Goal: Communication & Community: Answer question/provide support

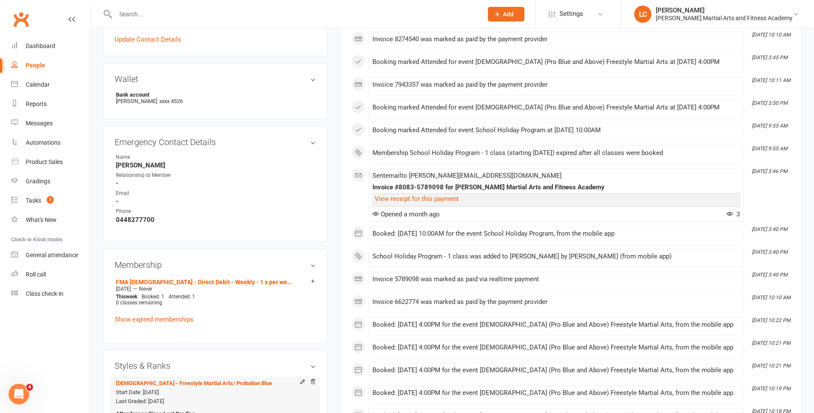
scroll to position [300, 0]
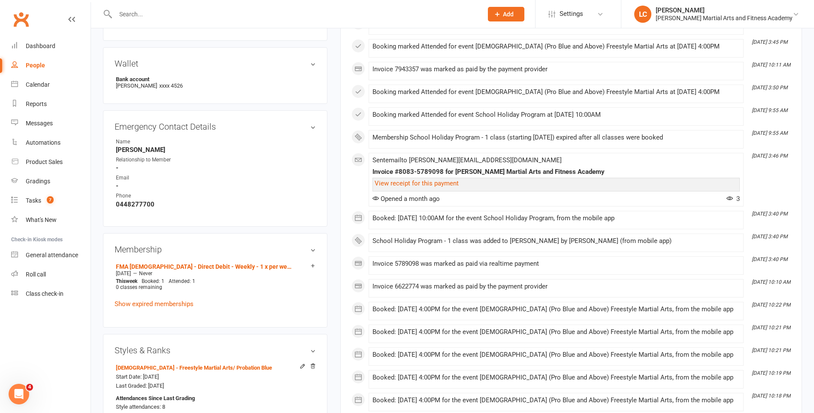
click at [173, 23] on div at bounding box center [290, 14] width 374 height 28
click at [170, 9] on input "text" at bounding box center [295, 14] width 364 height 12
paste input "[EMAIL_ADDRESS][DOMAIN_NAME]"
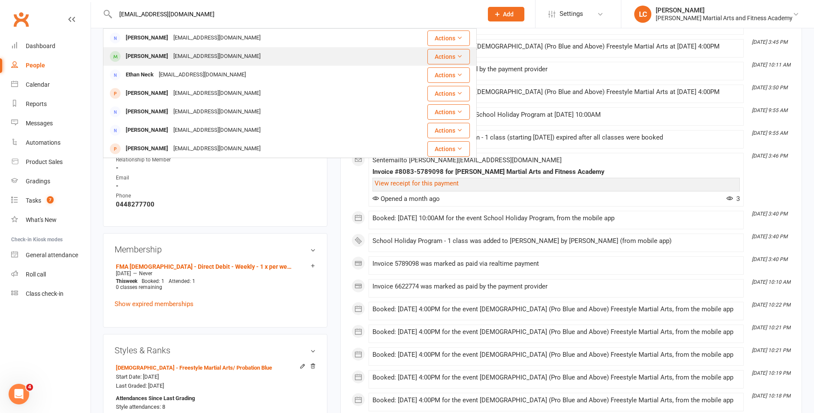
type input "[EMAIL_ADDRESS][DOMAIN_NAME]"
click at [157, 59] on div "[PERSON_NAME]" at bounding box center [147, 56] width 48 height 12
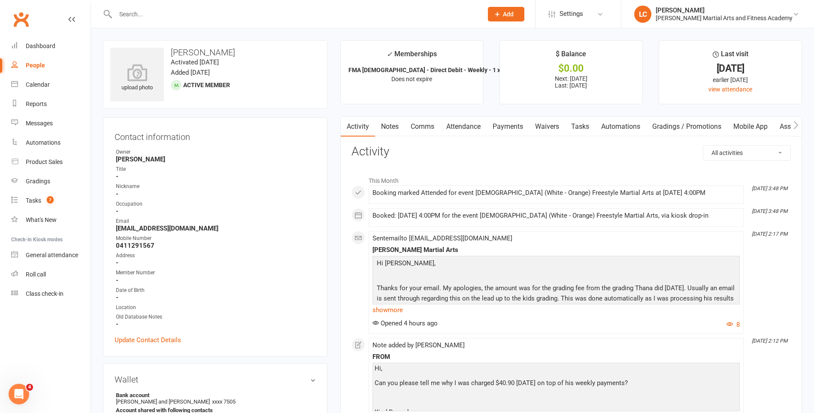
click at [386, 130] on link "Notes" at bounding box center [390, 127] width 30 height 20
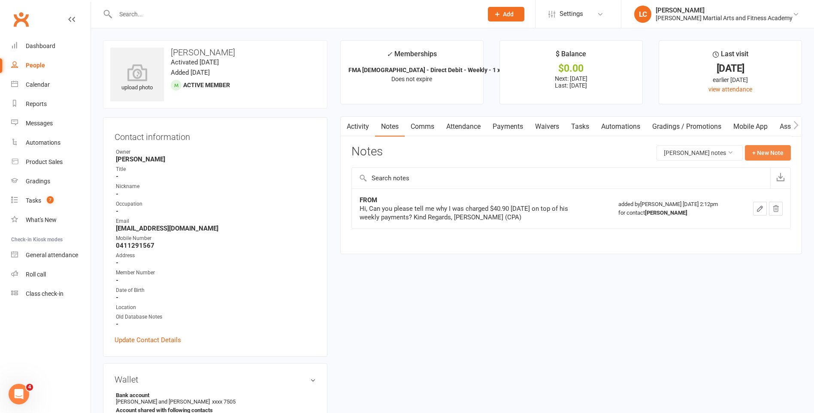
click at [769, 151] on button "+ New Note" at bounding box center [768, 152] width 46 height 15
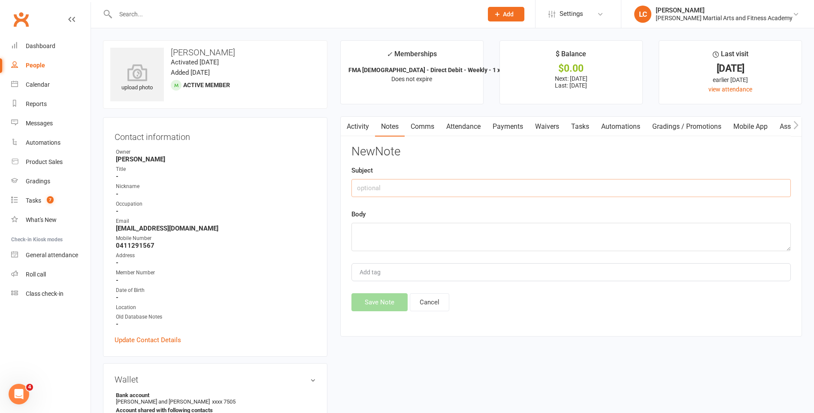
click at [392, 185] on input "text" at bounding box center [570, 188] width 439 height 18
type input "FROM"
click at [376, 228] on textarea at bounding box center [570, 237] width 439 height 28
paste textarea "Hi, We were told that by going to the general grading and not a private grading…"
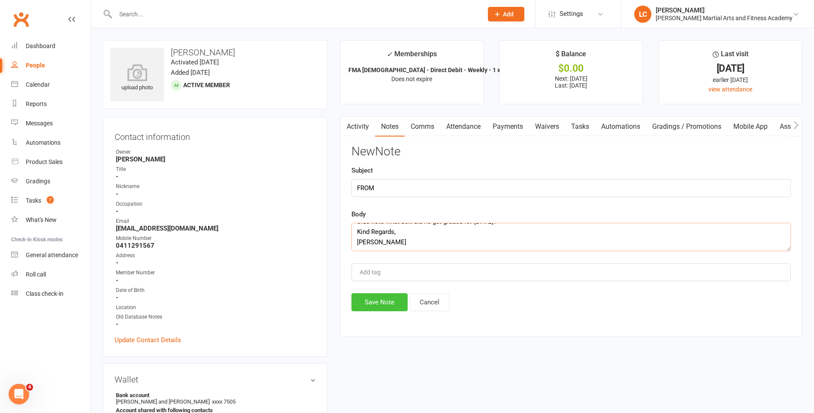
type textarea "Hi, We were told that by going to the general grading and not a private grading…"
click at [378, 304] on button "Save Note" at bounding box center [379, 302] width 56 height 18
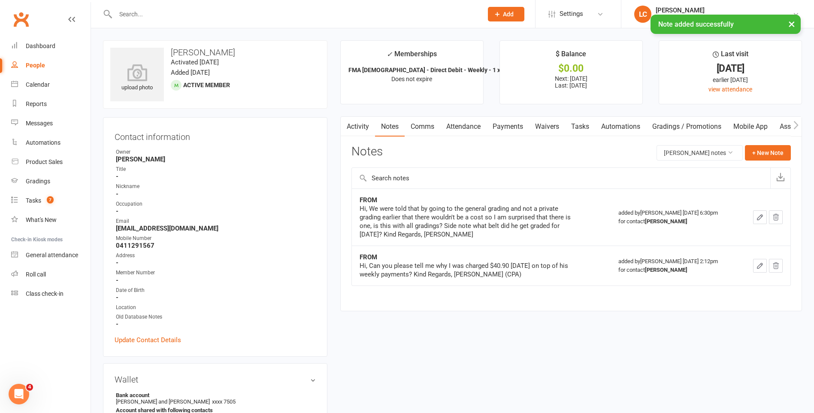
click at [583, 117] on link "Tasks" at bounding box center [580, 127] width 30 height 20
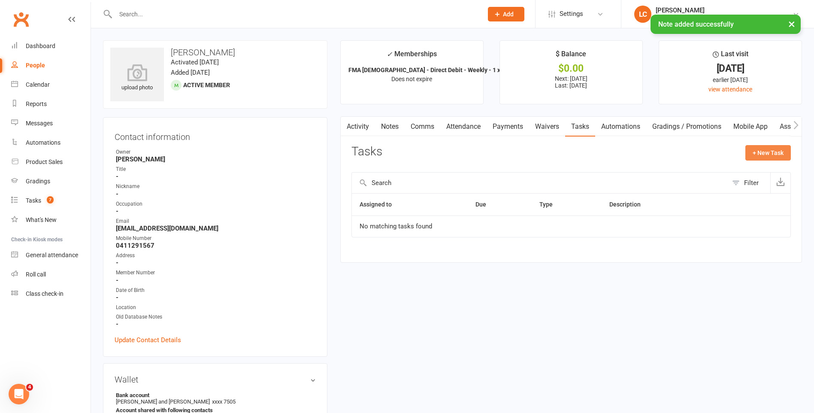
click at [779, 157] on button "+ New Task" at bounding box center [767, 152] width 45 height 15
select select "47778"
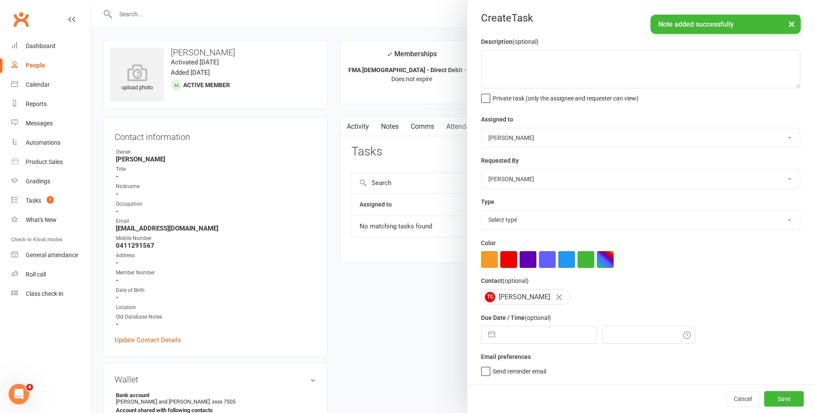
click at [531, 136] on select "[PERSON_NAME] [PERSON_NAME] [PERSON_NAME] [PERSON_NAME] [PERSON_NAME] [PERSON_N…" at bounding box center [640, 137] width 318 height 19
select select "47660"
click at [481, 129] on select "[PERSON_NAME] [PERSON_NAME] [PERSON_NAME] [PERSON_NAME] [PERSON_NAME] [PERSON_N…" at bounding box center [640, 137] width 318 height 19
click at [547, 70] on textarea at bounding box center [640, 69] width 319 height 39
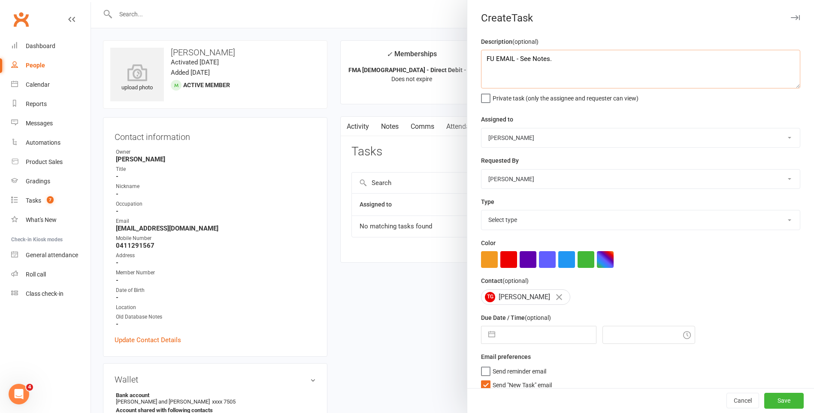
type textarea "FU EMAIL - See Notes."
click at [519, 216] on div "Type Select type E-mail General task Meeting Phone call Sett in calls Add new t…" at bounding box center [640, 212] width 319 height 33
click at [520, 221] on select "Select type E-mail General task Meeting Phone call Sett in calls Add new task t…" at bounding box center [640, 219] width 318 height 19
select select "25276"
click at [481, 212] on select "Select type E-mail General task Meeting Phone call Sett in calls Add new task t…" at bounding box center [640, 219] width 318 height 19
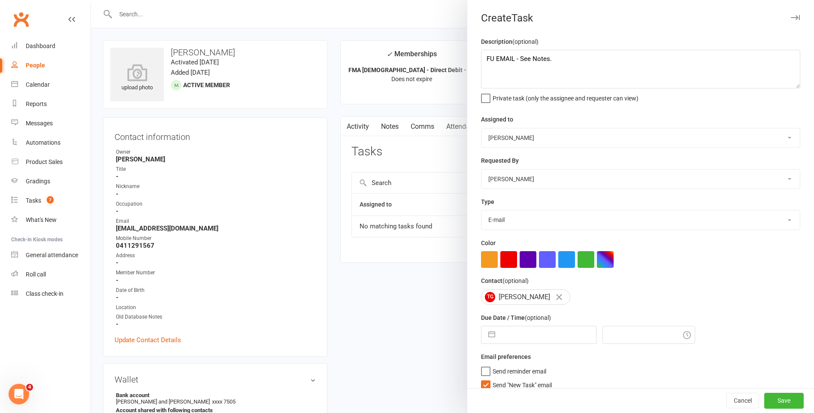
click at [481, 388] on div "Cancel Save" at bounding box center [640, 400] width 347 height 24
click at [484, 386] on label "Send "New Task" email" at bounding box center [516, 382] width 71 height 9
click at [484, 378] on input "Send "New Task" email" at bounding box center [516, 378] width 71 height 0
select select "6"
select select "2025"
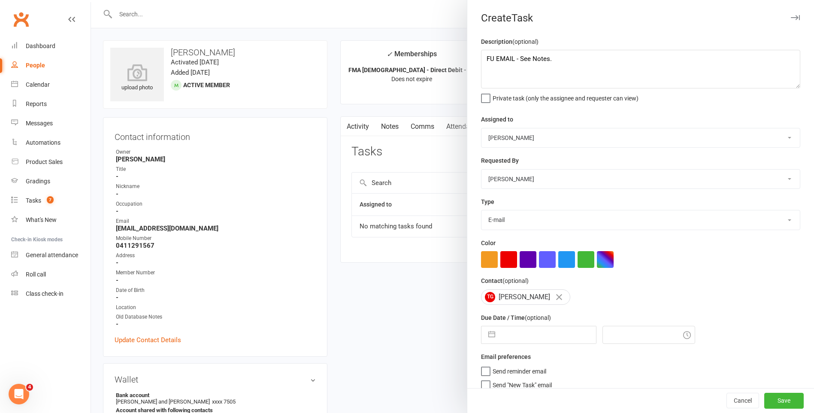
select select "7"
select select "2025"
select select "8"
select select "2025"
click at [499, 342] on input "text" at bounding box center [547, 334] width 97 height 17
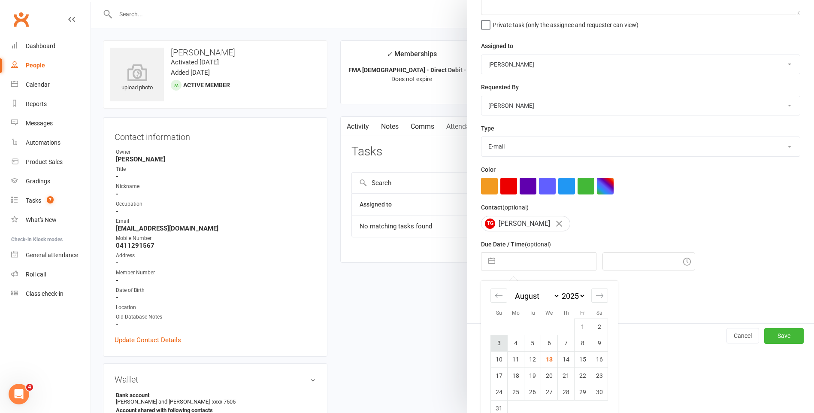
scroll to position [90, 0]
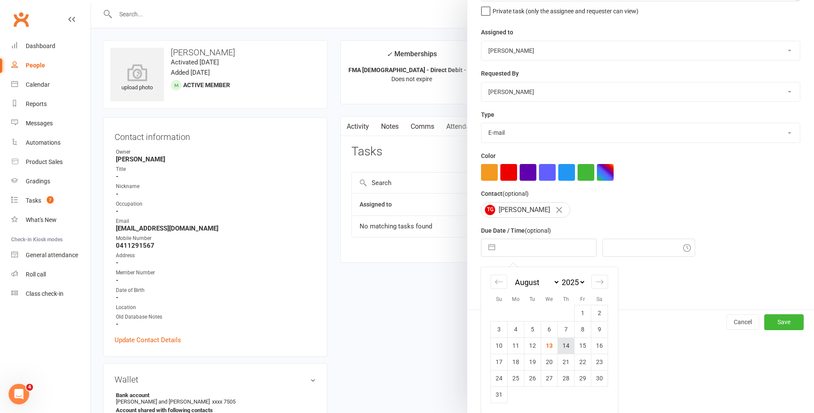
click at [558, 344] on td "14" at bounding box center [566, 345] width 17 height 16
type input "[DATE]"
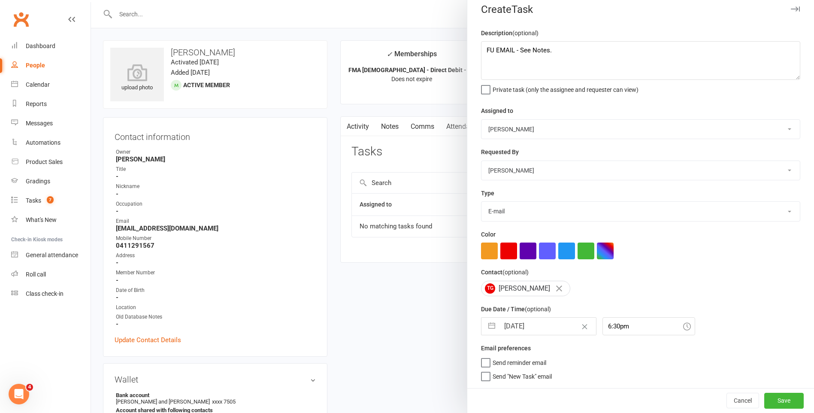
click at [619, 311] on div "Due Date / Time (optional) [DATE] Navigate forward to interact with the calenda…" at bounding box center [640, 319] width 319 height 31
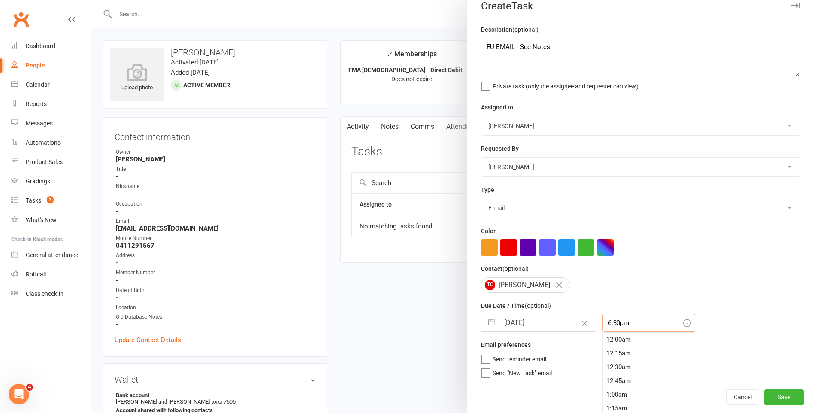
click at [618, 321] on input "6:30pm" at bounding box center [648, 323] width 93 height 18
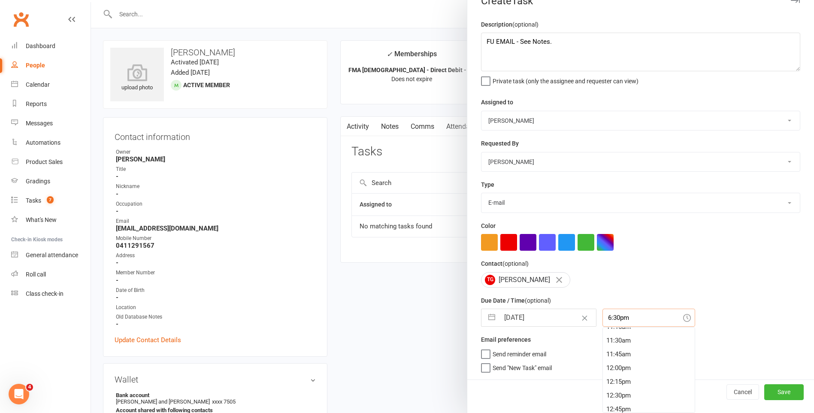
scroll to position [573, 0]
click at [618, 340] on div "10:30am" at bounding box center [649, 338] width 92 height 14
type input "10:30am"
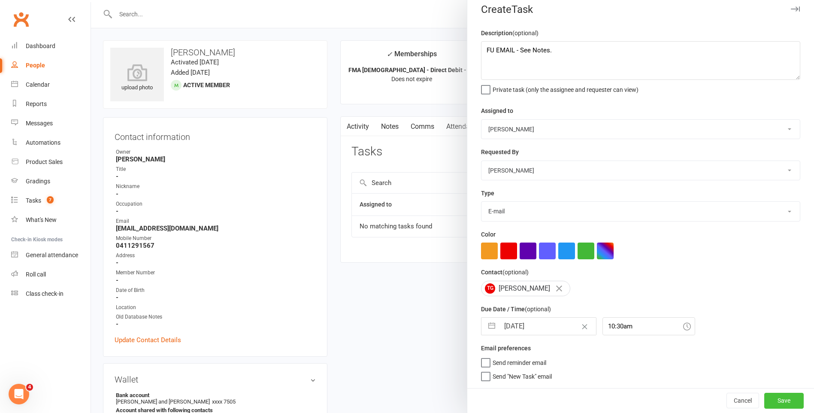
click at [775, 398] on button "Save" at bounding box center [783, 400] width 39 height 15
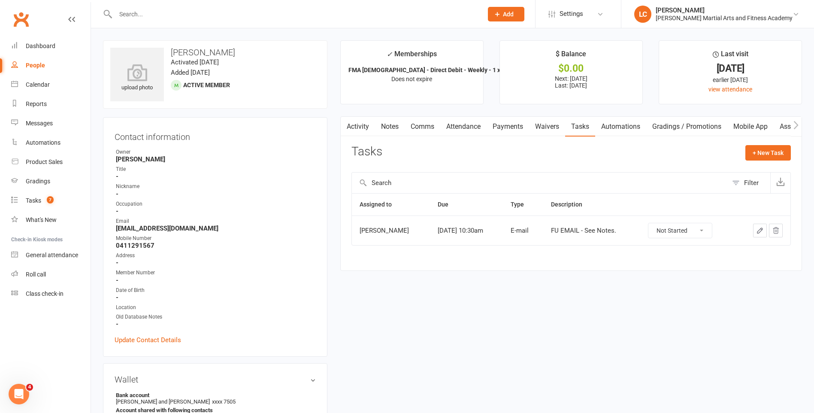
click at [184, 14] on input "text" at bounding box center [295, 14] width 364 height 12
paste input "[PERSON_NAME] <[EMAIL_ADDRESS][DOMAIN_NAME]>"
drag, startPoint x: 146, startPoint y: 14, endPoint x: 0, endPoint y: 10, distance: 145.9
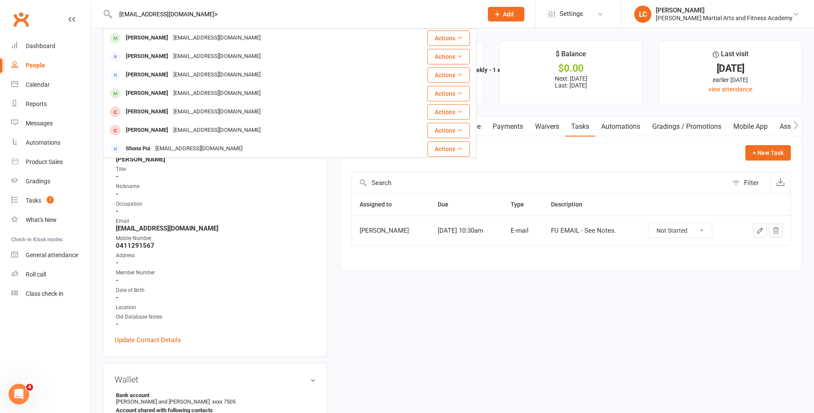
click at [232, 14] on input "[EMAIL_ADDRESS][DOMAIN_NAME]>" at bounding box center [295, 14] width 364 height 12
type input "[EMAIL_ADDRESS][DOMAIN_NAME]"
click at [231, 36] on div "[PERSON_NAME] [EMAIL_ADDRESS][DOMAIN_NAME]" at bounding box center [259, 38] width 310 height 18
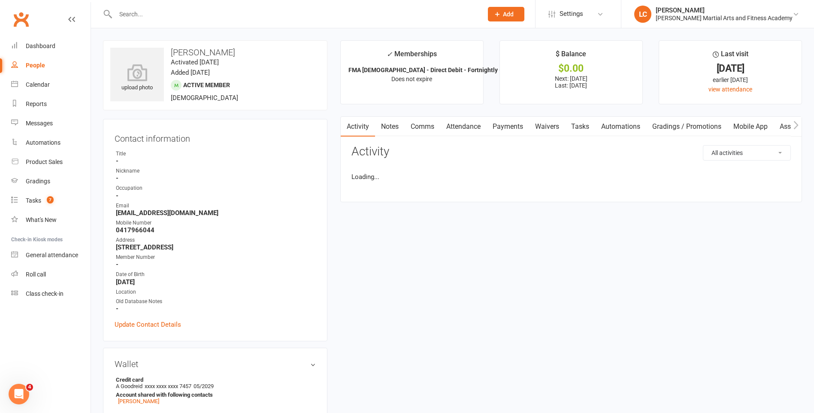
drag, startPoint x: 394, startPoint y: 120, endPoint x: 399, endPoint y: 126, distance: 8.0
click at [395, 120] on link "Notes" at bounding box center [390, 127] width 30 height 20
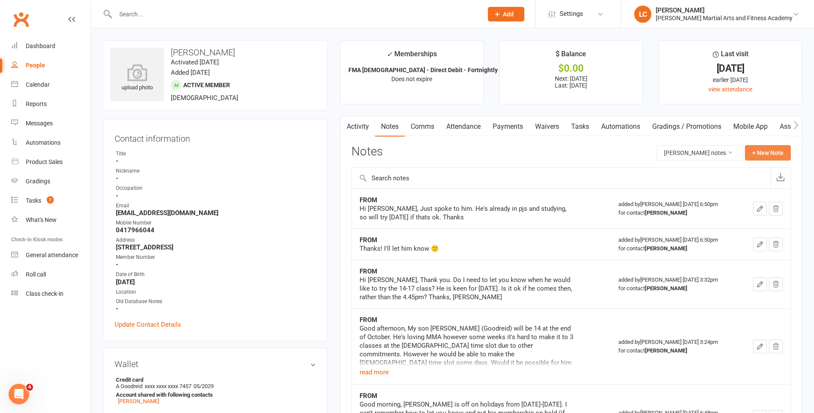
click at [759, 157] on button "+ New Note" at bounding box center [768, 152] width 46 height 15
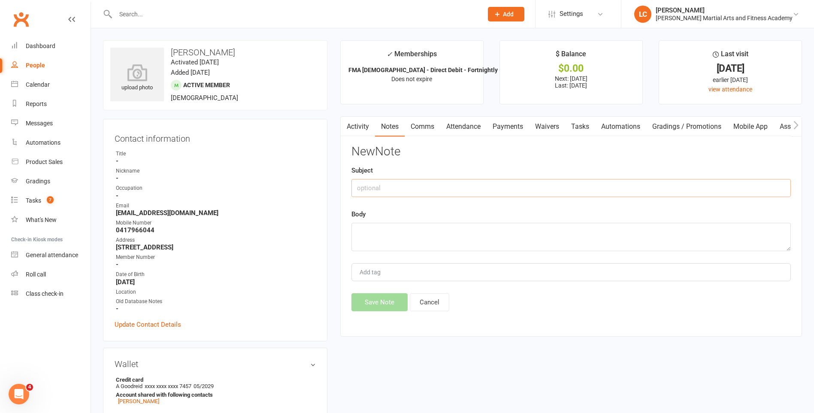
click at [359, 186] on input "text" at bounding box center [570, 188] width 439 height 18
type input "FROM"
click at [377, 233] on textarea at bounding box center [570, 237] width 439 height 28
paste textarea "Hi [PERSON_NAME], Thanks for checking in. He really liked the class. Said it's …"
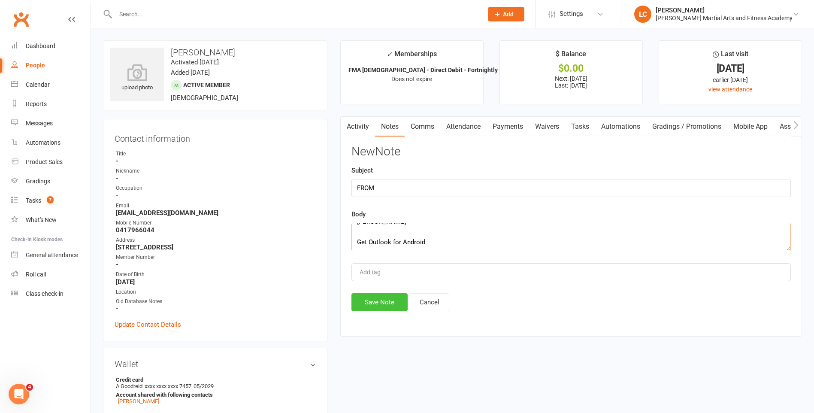
type textarea "Hi [PERSON_NAME], Thanks for checking in. He really liked the class. Said it's …"
click at [383, 302] on button "Save Note" at bounding box center [379, 302] width 56 height 18
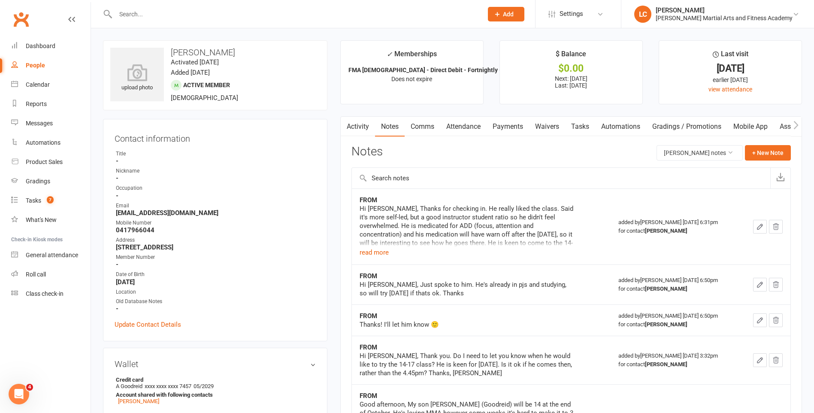
click at [173, 12] on input "text" at bounding box center [295, 14] width 364 height 12
paste input "[PERSON_NAME] <[EMAIL_ADDRESS][DOMAIN_NAME]>"
drag, startPoint x: 162, startPoint y: 13, endPoint x: 0, endPoint y: 7, distance: 162.3
click at [247, 17] on input "[EMAIL_ADDRESS][DOMAIN_NAME]>" at bounding box center [295, 14] width 364 height 12
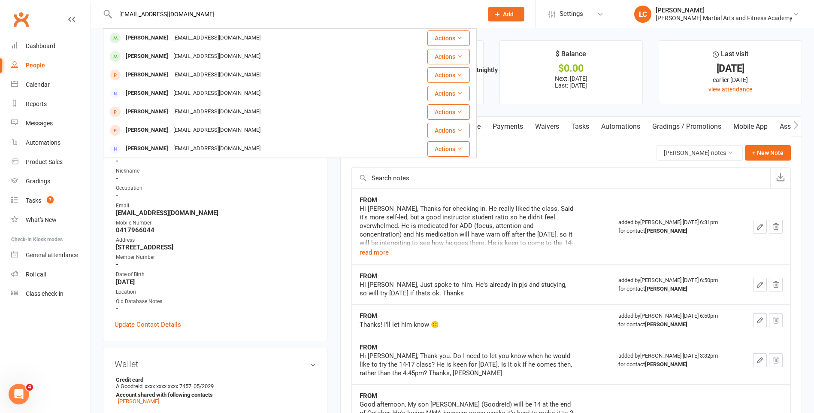
type input "[EMAIL_ADDRESS][DOMAIN_NAME]"
click at [256, 41] on div "[PERSON_NAME] [EMAIL_ADDRESS][DOMAIN_NAME]" at bounding box center [255, 38] width 302 height 18
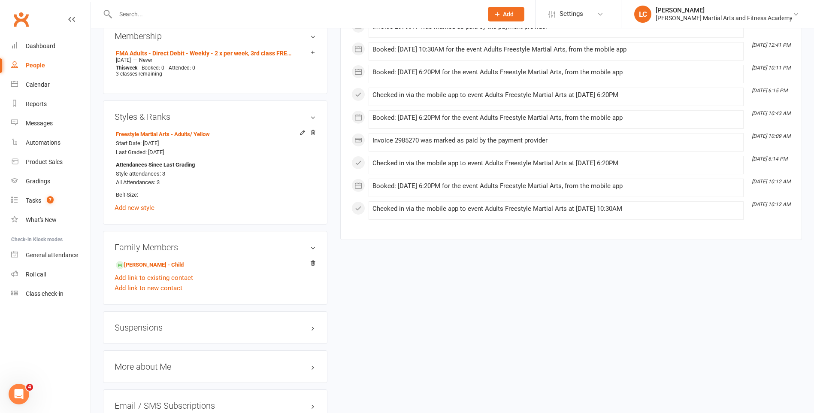
click at [170, 296] on aside "upload photo [PERSON_NAME] Activated [DATE] Added [DATE] Active member Contact …" at bounding box center [215, 89] width 224 height 1187
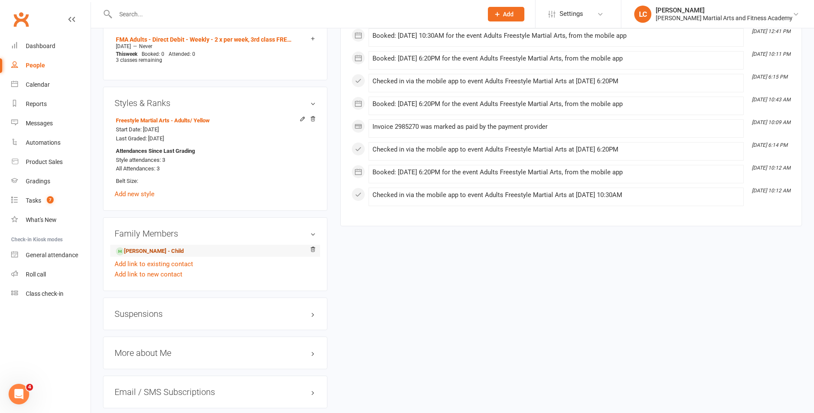
click at [166, 249] on link "[PERSON_NAME] - Child" at bounding box center [150, 251] width 68 height 9
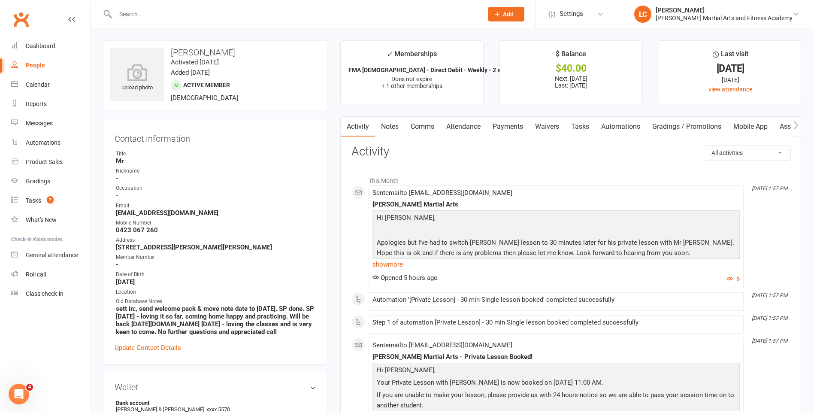
click at [391, 128] on link "Notes" at bounding box center [390, 127] width 30 height 20
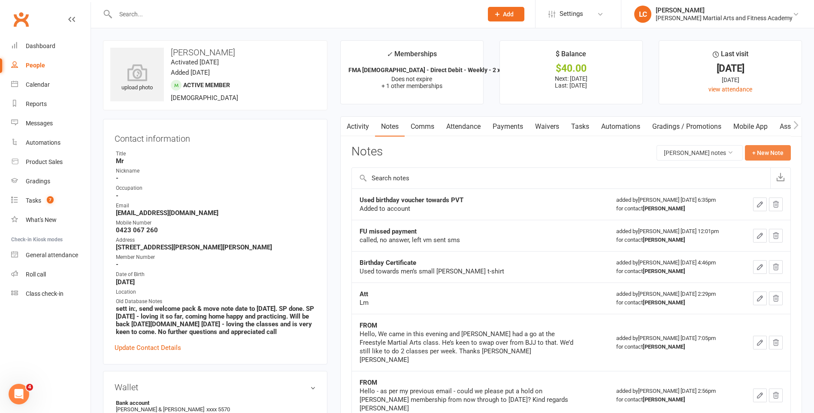
click at [759, 145] on button "+ New Note" at bounding box center [768, 152] width 46 height 15
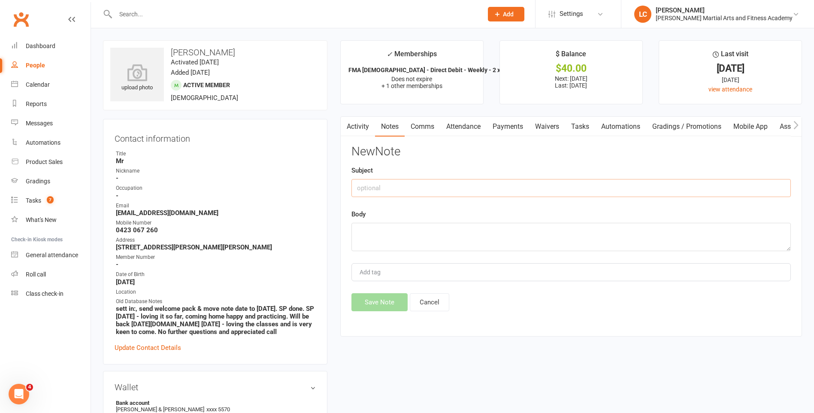
click at [373, 193] on input "text" at bounding box center [570, 188] width 439 height 18
type input "FROM"
click at [387, 232] on textarea at bounding box center [570, 237] width 439 height 28
paste textarea "No problem at all! Thanks [PERSON_NAME]"
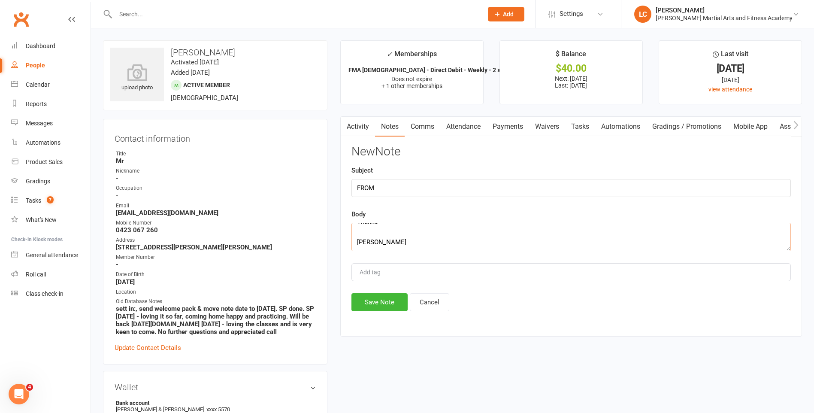
type textarea "No problem at all! Thanks [PERSON_NAME]"
click at [381, 314] on div "Activity Notes Comms Attendance Payments Waivers Tasks Automations Gradings / P…" at bounding box center [571, 226] width 462 height 220
click at [378, 305] on button "Save Note" at bounding box center [379, 302] width 56 height 18
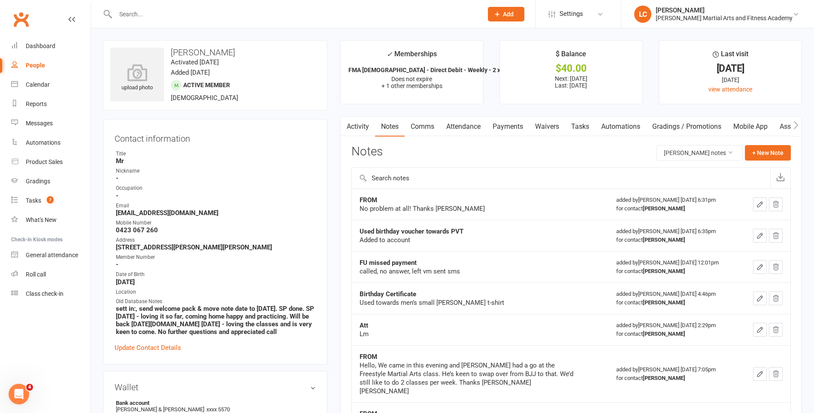
click at [583, 125] on link "Tasks" at bounding box center [580, 127] width 30 height 20
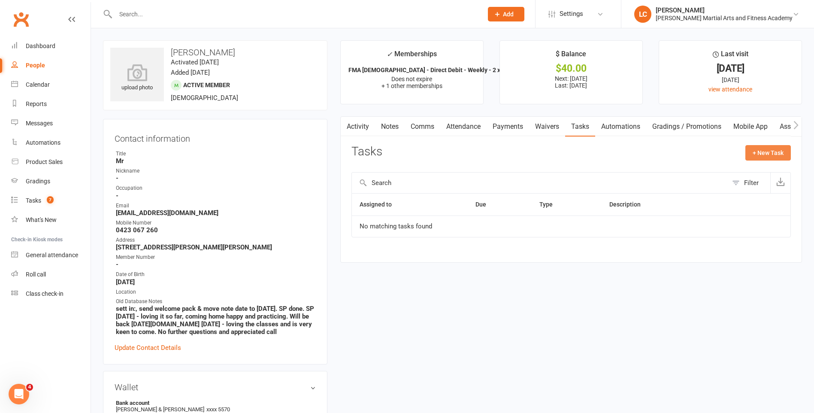
click at [776, 152] on button "+ New Task" at bounding box center [767, 152] width 45 height 15
select select "47778"
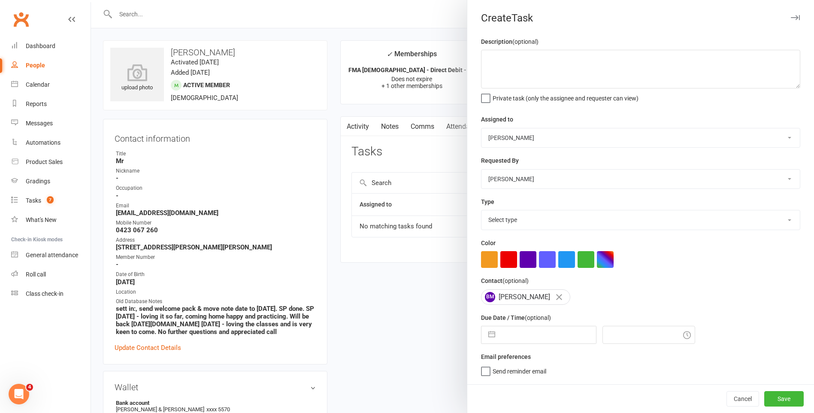
click at [567, 129] on select "[PERSON_NAME] [PERSON_NAME] [PERSON_NAME] [PERSON_NAME] [PERSON_NAME] [PERSON_N…" at bounding box center [640, 137] width 318 height 19
select select "47660"
click at [481, 129] on select "[PERSON_NAME] [PERSON_NAME] [PERSON_NAME] [PERSON_NAME] [PERSON_NAME] [PERSON_N…" at bounding box center [640, 137] width 318 height 19
click at [594, 53] on textarea at bounding box center [640, 69] width 319 height 39
type textarea "FU EMAIL - Maybe? See Notes."
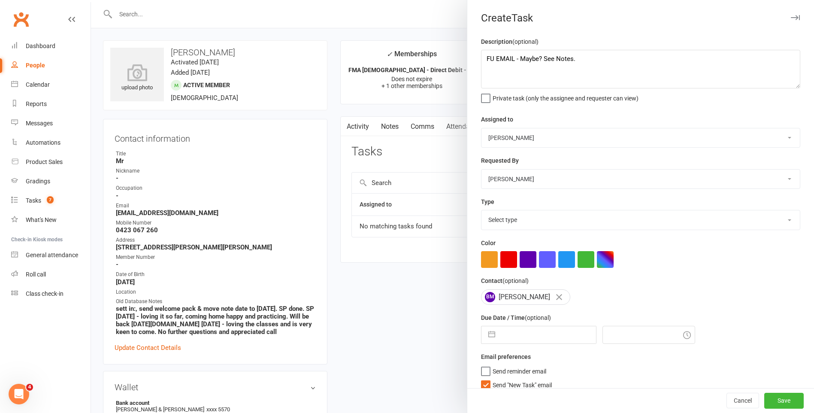
click at [503, 221] on select "Select type E-mail General task Meeting Phone call Sett in calls Add new task t…" at bounding box center [640, 219] width 318 height 19
select select "25276"
click at [481, 212] on select "Select type E-mail General task Meeting Phone call Sett in calls Add new task t…" at bounding box center [640, 219] width 318 height 19
click at [484, 384] on label "Send "New Task" email" at bounding box center [516, 382] width 71 height 9
click at [484, 378] on input "Send "New Task" email" at bounding box center [516, 378] width 71 height 0
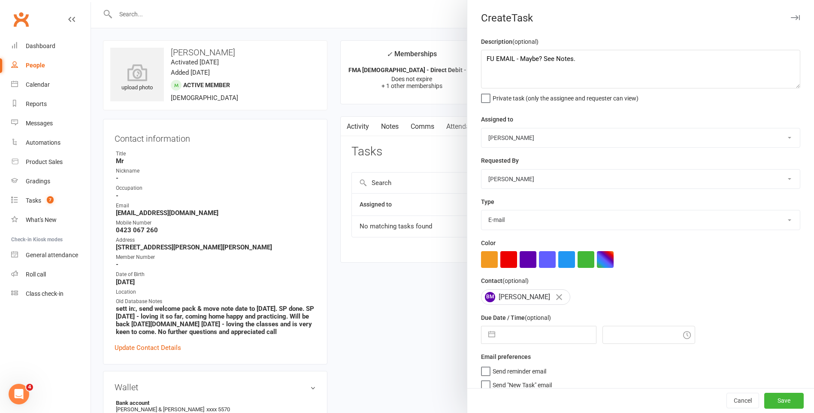
select select "6"
select select "2025"
select select "7"
select select "2025"
select select "8"
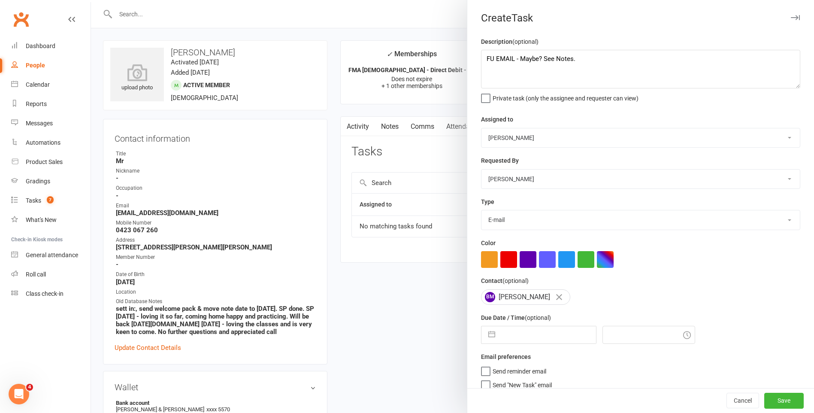
select select "2025"
click at [508, 333] on input "text" at bounding box center [547, 334] width 97 height 17
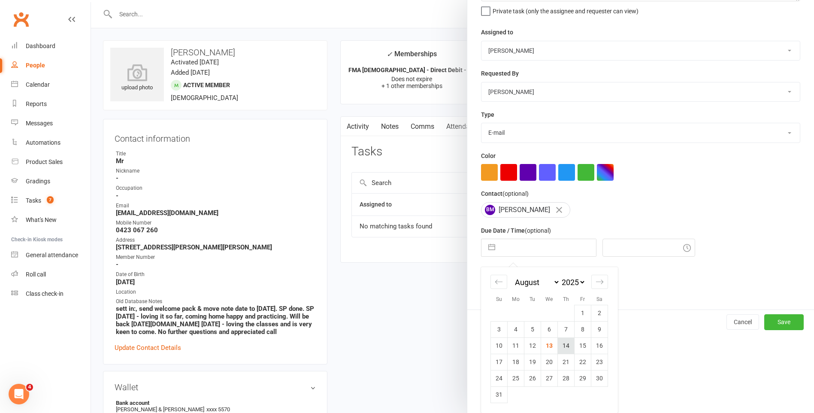
click at [564, 342] on td "14" at bounding box center [566, 345] width 17 height 16
type input "[DATE]"
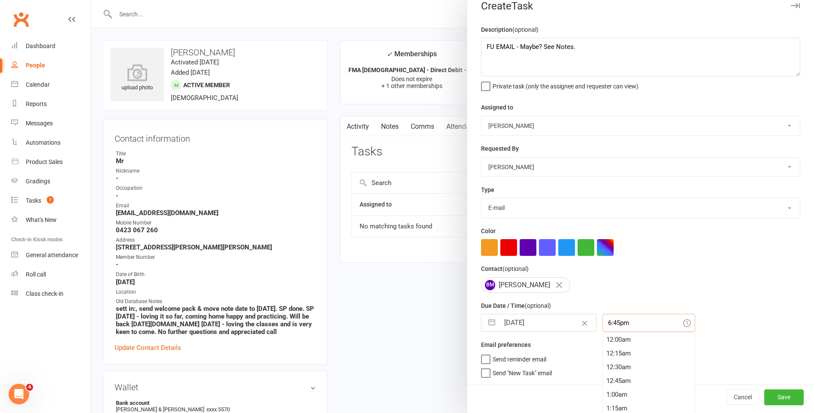
click at [626, 325] on input "6:45pm" at bounding box center [648, 323] width 93 height 18
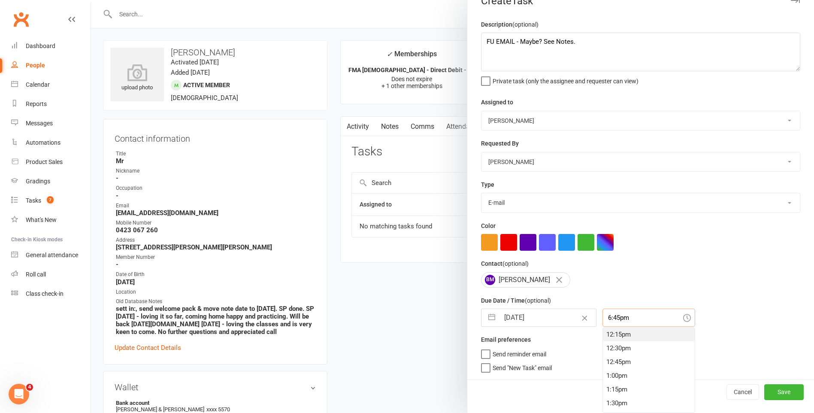
scroll to position [630, 0]
click at [635, 337] on div "11:30am" at bounding box center [649, 336] width 92 height 14
type input "11:30am"
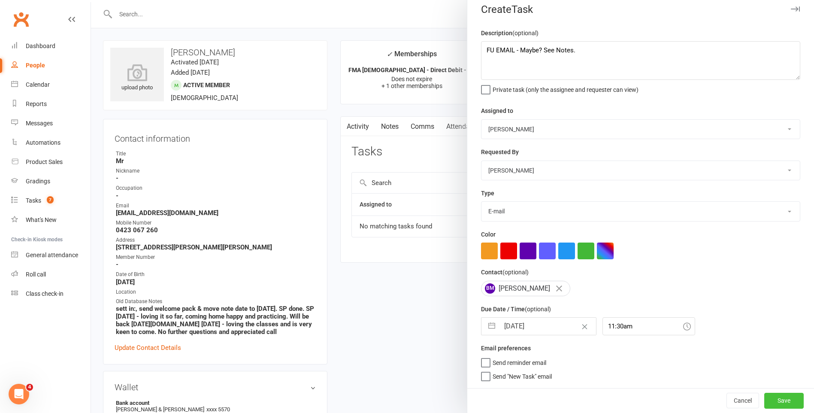
click at [779, 404] on button "Save" at bounding box center [783, 400] width 39 height 15
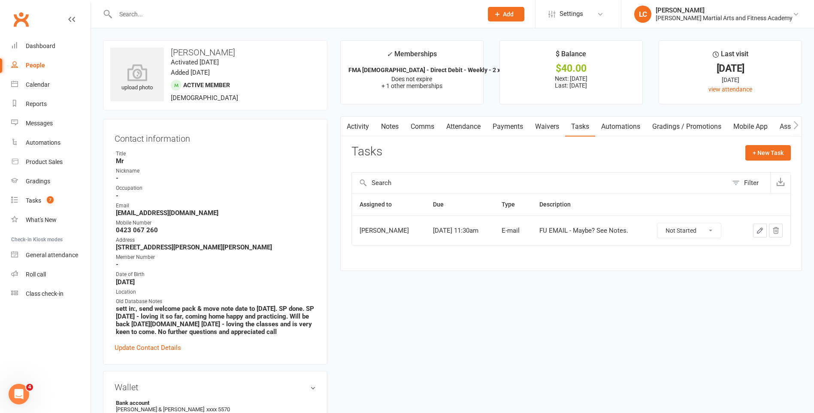
click at [147, 11] on input "text" at bounding box center [295, 14] width 364 height 12
paste input "[PERSON_NAME] <[PERSON_NAME][EMAIL_ADDRESS][PERSON_NAME][DOMAIN_NAME]>"
drag, startPoint x: 147, startPoint y: 11, endPoint x: 78, endPoint y: 29, distance: 71.8
click at [78, 2] on header "[PERSON_NAME] <[PERSON_NAME][EMAIL_ADDRESS][PERSON_NAME][DOMAIN_NAME]> Loading.…" at bounding box center [407, 2] width 814 height 0
click at [248, 12] on input "[PERSON_NAME][EMAIL_ADDRESS][PERSON_NAME][DOMAIN_NAME]>" at bounding box center [295, 14] width 364 height 12
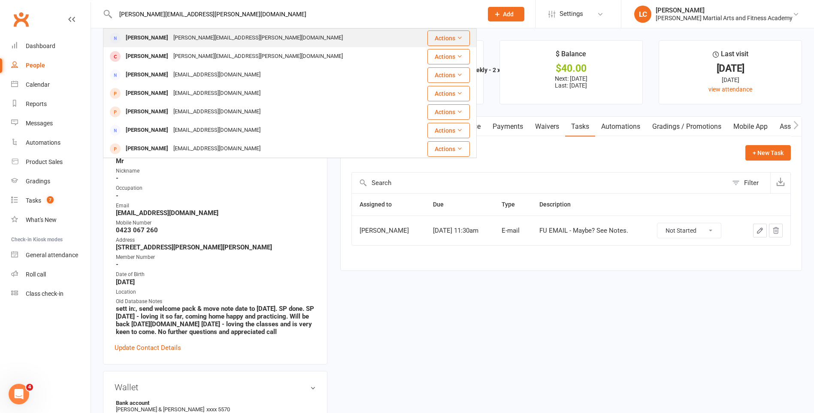
type input "[PERSON_NAME][EMAIL_ADDRESS][PERSON_NAME][DOMAIN_NAME]"
click at [246, 38] on div "Kat Birch [EMAIL_ADDRESS][PERSON_NAME][DOMAIN_NAME]" at bounding box center [259, 38] width 310 height 18
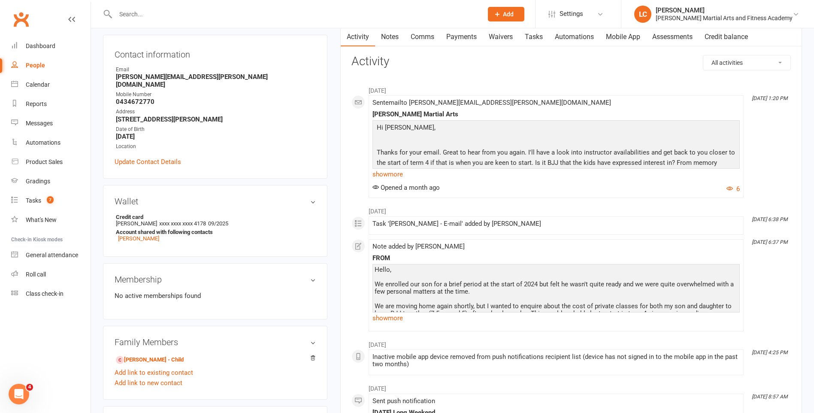
scroll to position [86, 0]
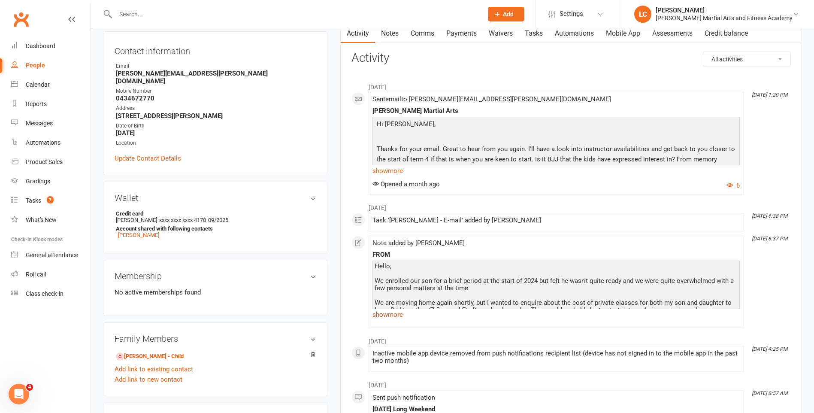
click at [390, 315] on link "show more" at bounding box center [555, 314] width 367 height 12
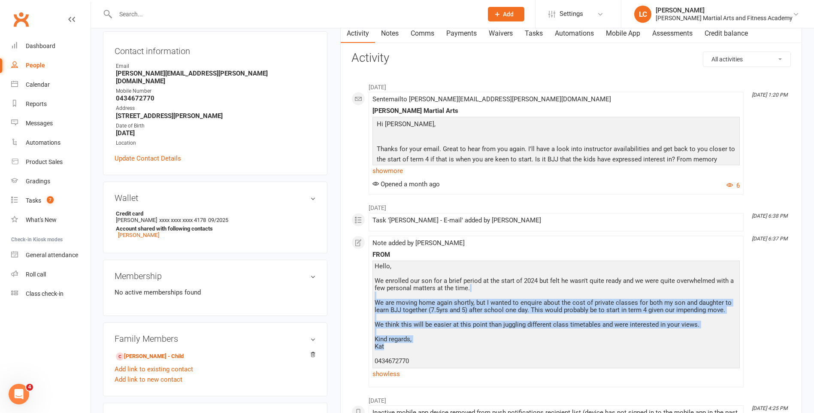
drag, startPoint x: 485, startPoint y: 309, endPoint x: 620, endPoint y: 344, distance: 139.4
click at [620, 344] on div "Hello, We enrolled our son for a brief period at the start of 2024 but felt he …" at bounding box center [556, 314] width 363 height 102
drag, startPoint x: 620, startPoint y: 344, endPoint x: 653, endPoint y: 343, distance: 33.0
click at [653, 343] on div "Hello, We enrolled our son for a brief period at the start of 2024 but felt he …" at bounding box center [556, 314] width 363 height 102
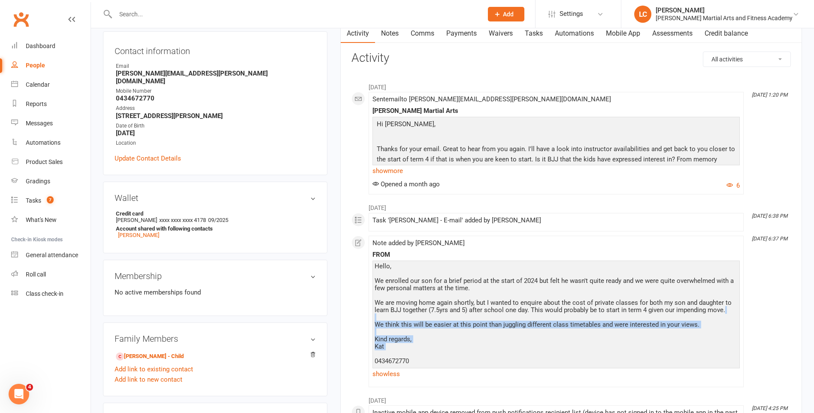
click at [390, 316] on div "Hello, We enrolled our son for a brief period at the start of 2024 but felt he …" at bounding box center [556, 314] width 363 height 102
drag, startPoint x: 390, startPoint y: 316, endPoint x: 596, endPoint y: 365, distance: 211.6
click at [596, 365] on div "Hello, We enrolled our son for a brief period at the start of 2024 but felt he …" at bounding box center [556, 317] width 363 height 109
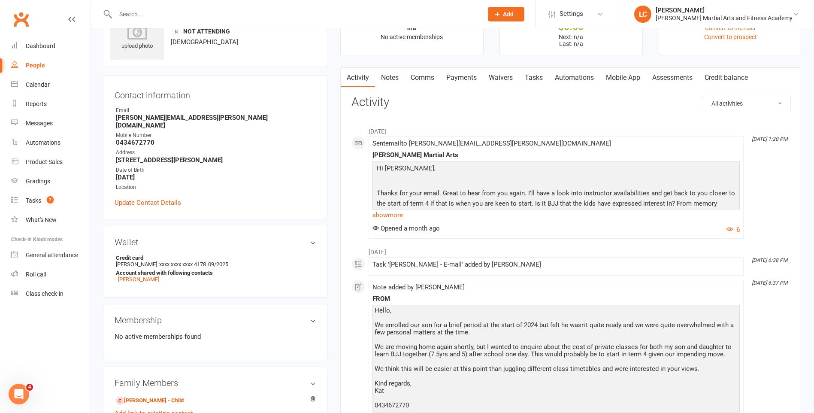
scroll to position [0, 0]
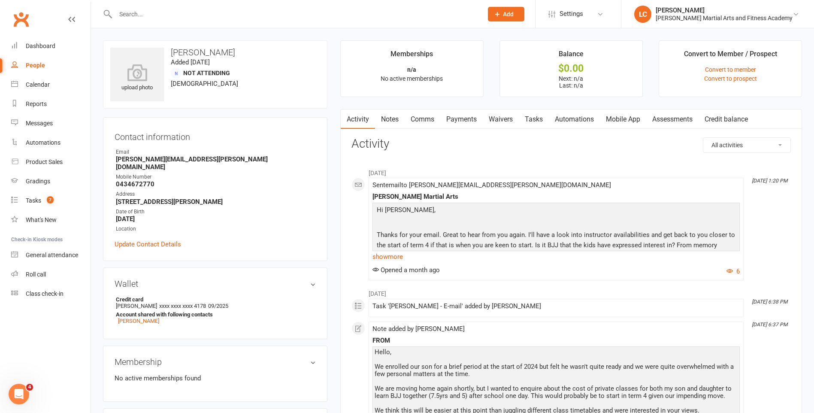
click at [381, 118] on link "Notes" at bounding box center [390, 119] width 30 height 20
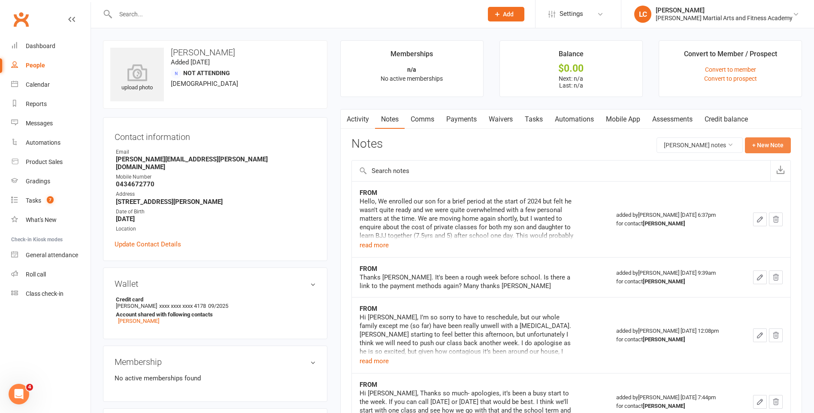
click at [775, 142] on button "+ New Note" at bounding box center [768, 144] width 46 height 15
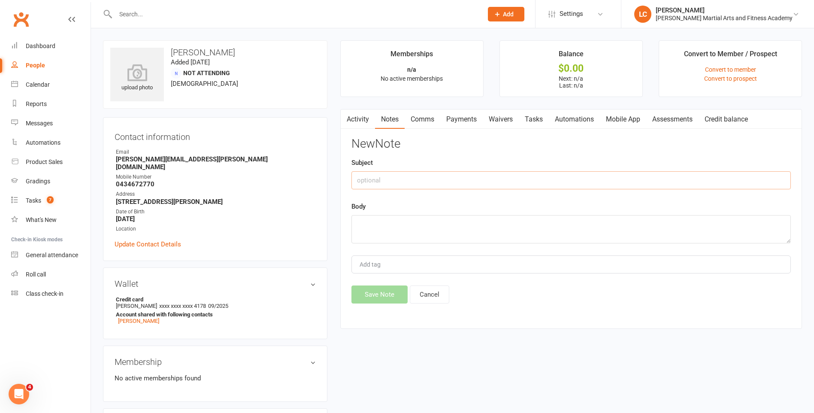
click at [461, 182] on input "text" at bounding box center [570, 180] width 439 height 18
type input "FROM"
click at [464, 230] on textarea at bounding box center [570, 229] width 439 height 28
paste textarea "Thanks [PERSON_NAME] - apologies for the delay. We moved house over the holiday…"
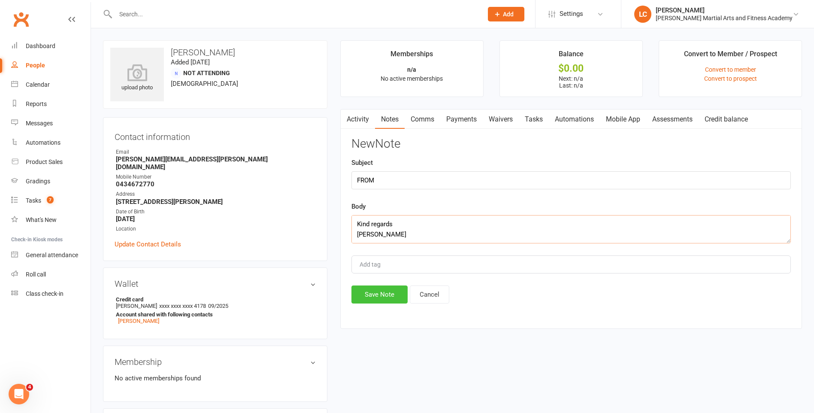
type textarea "Thanks [PERSON_NAME] - apologies for the delay. We moved house over the holiday…"
click at [389, 286] on button "Save Note" at bounding box center [379, 294] width 56 height 18
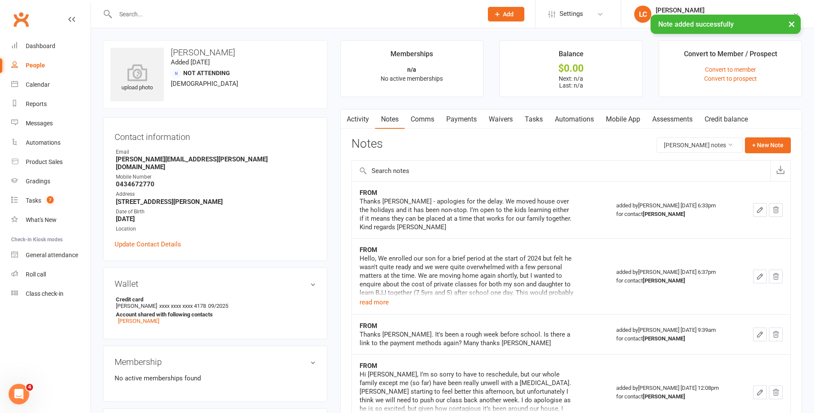
click at [531, 125] on link "Tasks" at bounding box center [534, 119] width 30 height 20
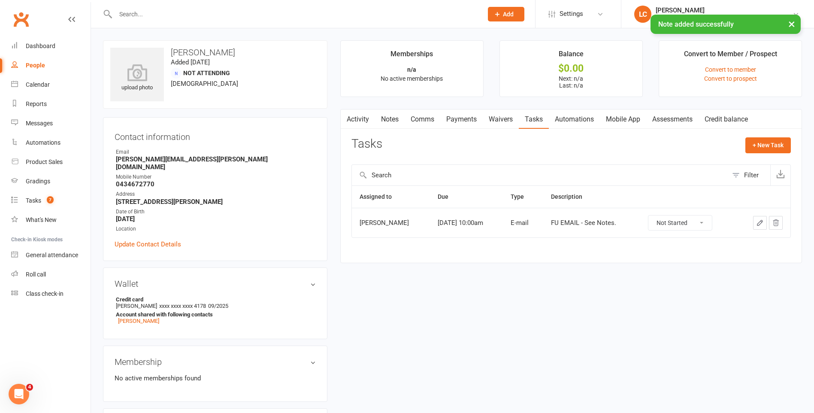
click at [755, 222] on button "button" at bounding box center [760, 223] width 14 height 14
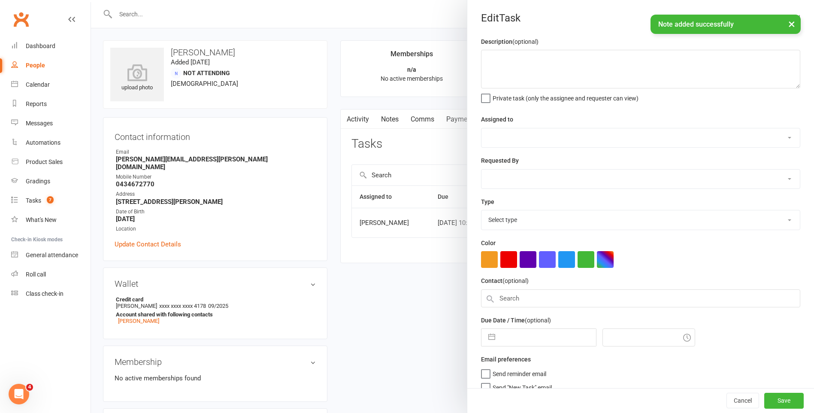
type textarea "FU EMAIL - See Notes."
select select "47660"
select select "47778"
type input "[DATE]"
type input "10:00am"
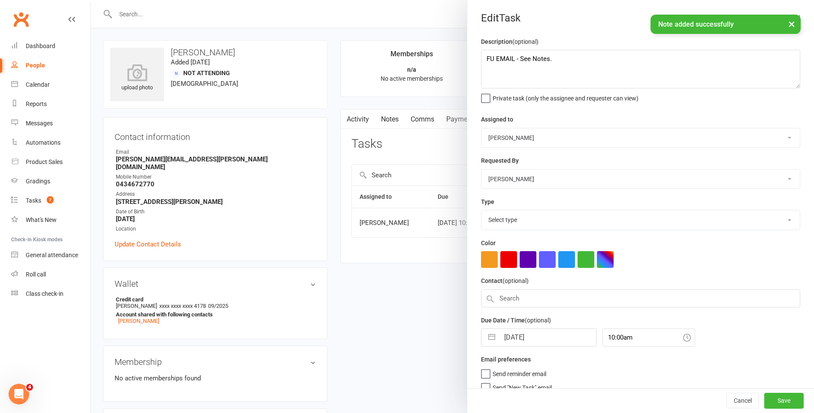
select select "25276"
click at [523, 333] on input "[DATE]" at bounding box center [547, 334] width 97 height 17
select select "7"
select select "2025"
select select "8"
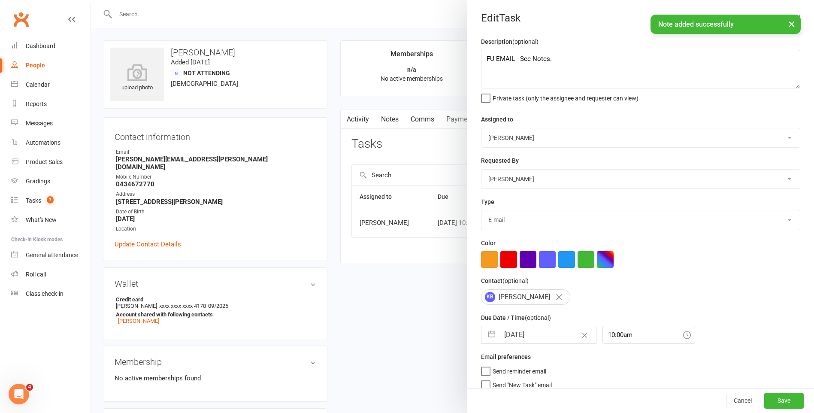
select select "2025"
select select "9"
select select "2025"
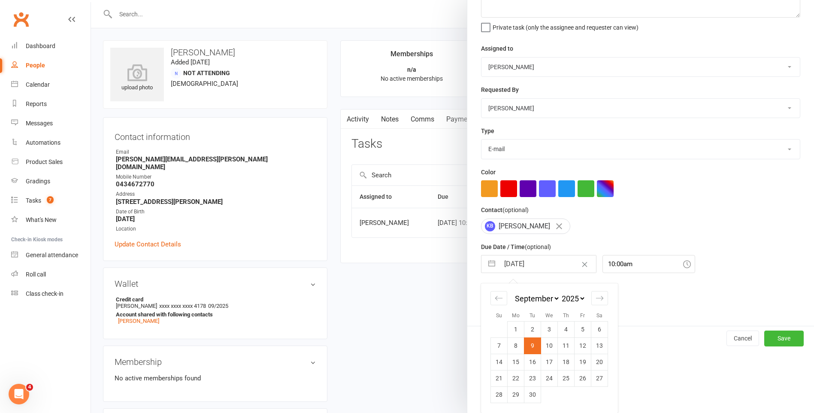
scroll to position [74, 0]
click at [496, 299] on icon "Move backward to switch to the previous month." at bounding box center [499, 298] width 8 height 8
select select "6"
select select "2025"
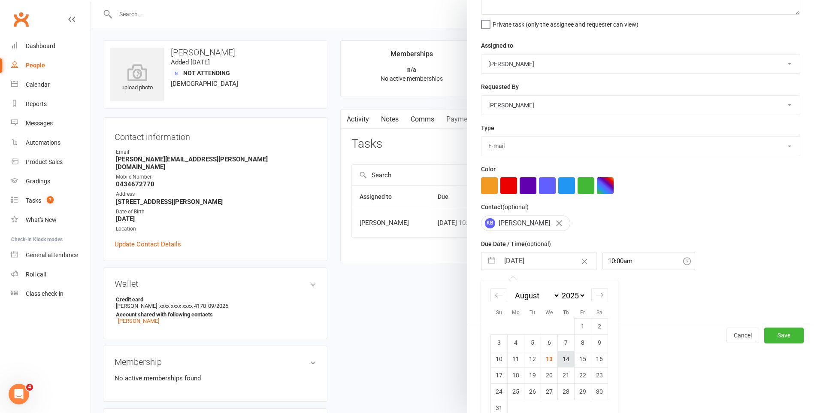
click at [565, 364] on td "14" at bounding box center [566, 359] width 17 height 16
type input "[DATE]"
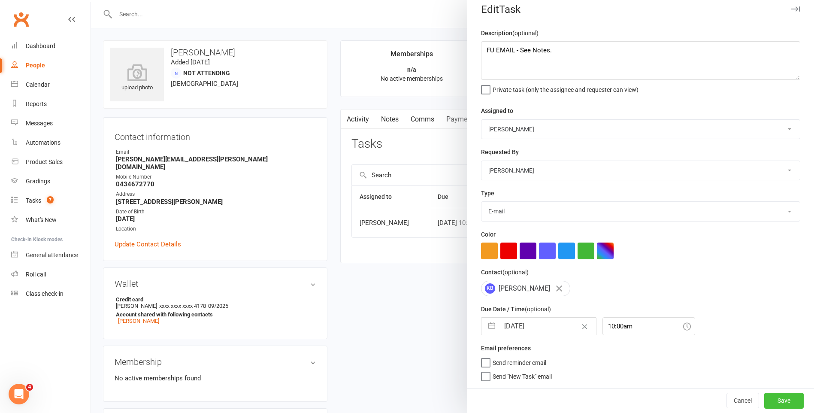
click at [773, 400] on button "Save" at bounding box center [783, 400] width 39 height 15
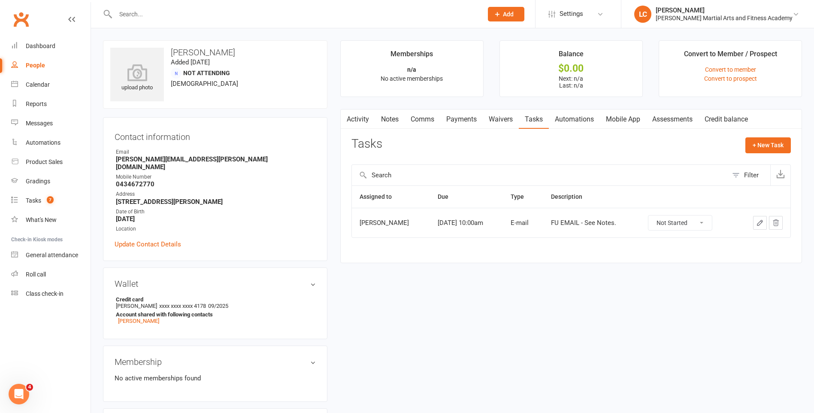
click at [173, 25] on div at bounding box center [290, 14] width 374 height 28
drag, startPoint x: 172, startPoint y: 21, endPoint x: 172, endPoint y: 15, distance: 5.2
click at [172, 15] on div at bounding box center [290, 14] width 374 height 28
click at [169, 11] on input "text" at bounding box center [295, 14] width 364 height 12
paste input "[PERSON_NAME] <[EMAIL_ADDRESS][DOMAIN_NAME]>"
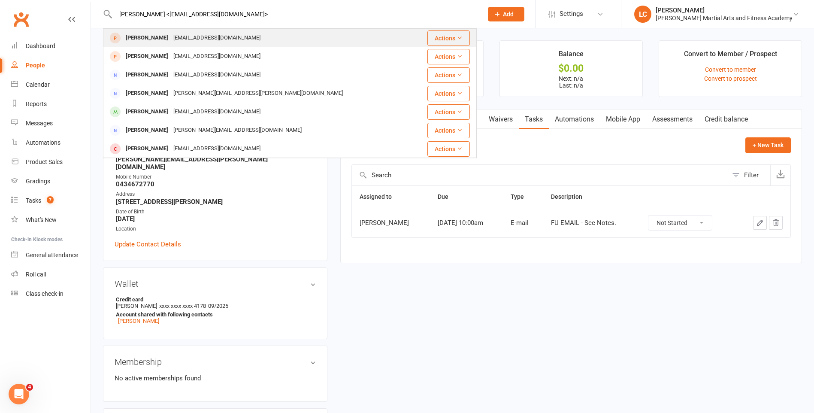
type input "[PERSON_NAME] <[EMAIL_ADDRESS][DOMAIN_NAME]>"
click at [246, 31] on div "[PERSON_NAME] [EMAIL_ADDRESS][DOMAIN_NAME]" at bounding box center [259, 38] width 310 height 18
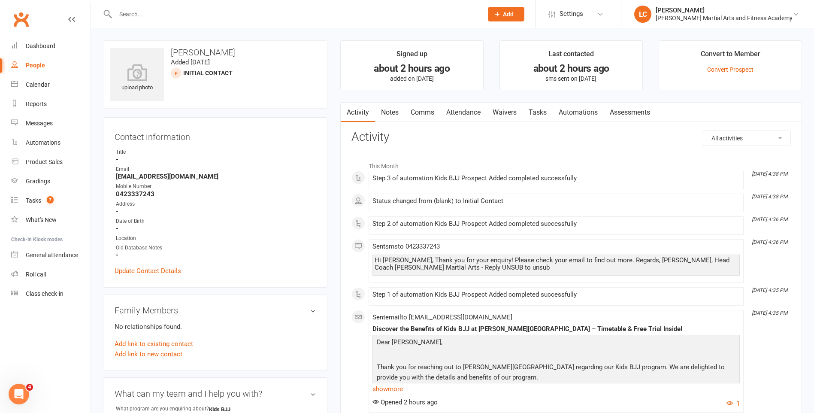
click at [384, 106] on link "Notes" at bounding box center [390, 113] width 30 height 20
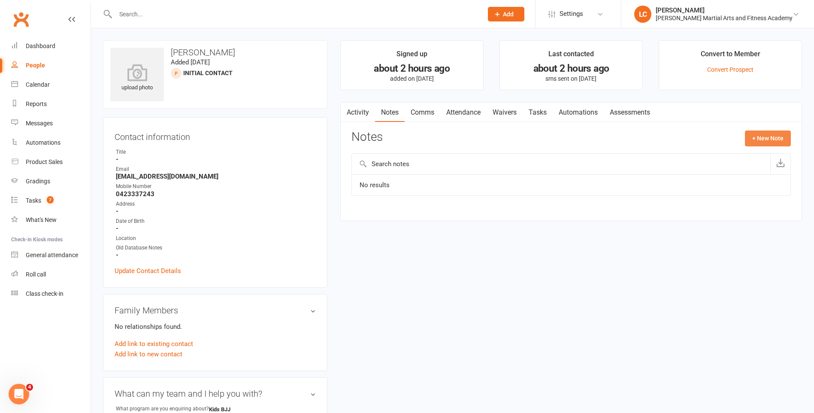
click at [774, 138] on button "+ New Note" at bounding box center [768, 137] width 46 height 15
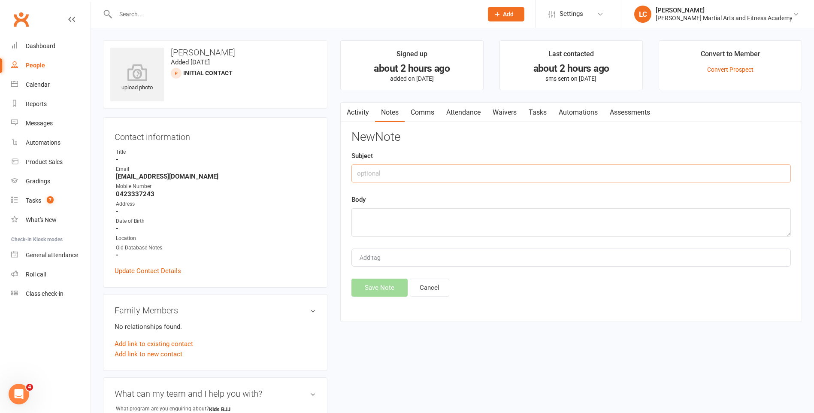
click at [411, 174] on input "text" at bounding box center [570, 173] width 439 height 18
type input "FROM"
click at [357, 218] on textarea at bounding box center [570, 222] width 439 height 28
paste textarea "Hi there, Our [DEMOGRAPHIC_DATA] is keen to try out bjj. She’s on the cusp of b…"
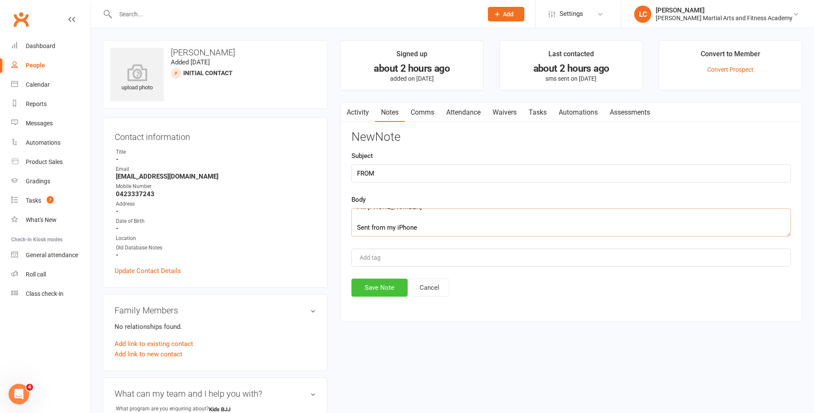
type textarea "Hi there, Our [DEMOGRAPHIC_DATA] is keen to try out bjj. She’s on the cusp of b…"
click at [377, 280] on button "Save Note" at bounding box center [379, 287] width 56 height 18
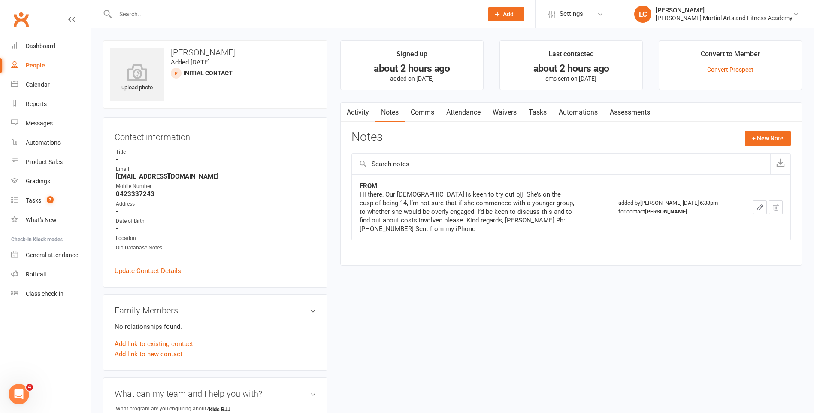
click at [548, 109] on link "Tasks" at bounding box center [538, 113] width 30 height 20
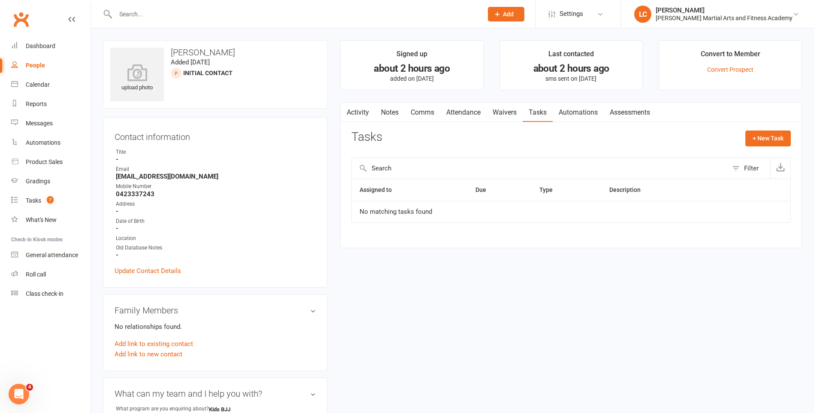
click at [782, 126] on div "Activity Notes Comms Attendance Waivers Tasks Automations Assessments Tasks + N…" at bounding box center [571, 175] width 462 height 146
click at [783, 136] on button "+ New Task" at bounding box center [767, 137] width 45 height 15
select select "47778"
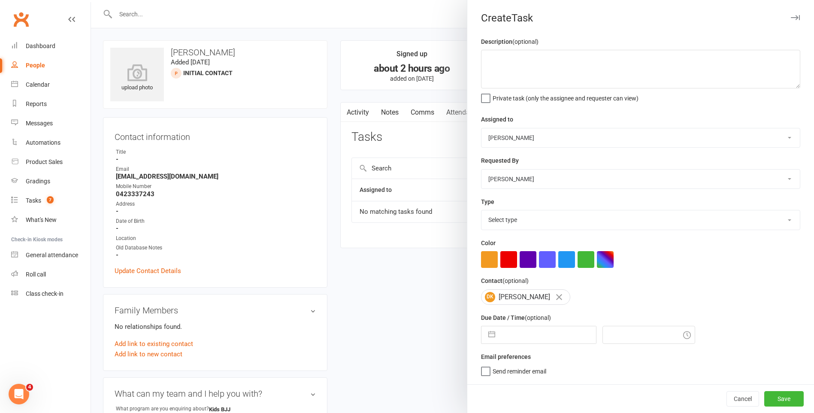
click at [550, 129] on select "[PERSON_NAME] [PERSON_NAME] [PERSON_NAME] [PERSON_NAME] [PERSON_NAME] [PERSON_N…" at bounding box center [640, 137] width 318 height 19
select select "50751"
click at [481, 129] on select "[PERSON_NAME] [PERSON_NAME] [PERSON_NAME] [PERSON_NAME] [PERSON_NAME] [PERSON_N…" at bounding box center [640, 137] width 318 height 19
click at [545, 59] on textarea at bounding box center [640, 69] width 319 height 39
type textarea "FU EMAIL / Phone Call - Wants specific information see notes."
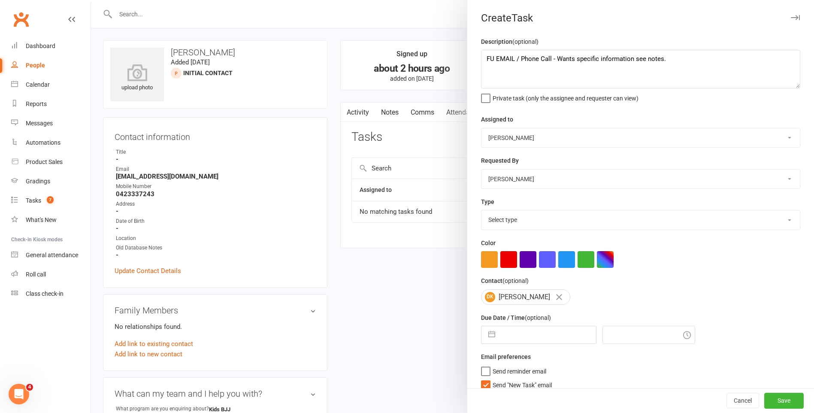
click at [555, 221] on select "Select type E-mail General task Meeting Phone call Sett in calls Add new task t…" at bounding box center [640, 219] width 318 height 19
select select "25277"
click at [481, 212] on select "Select type E-mail General task Meeting Phone call Sett in calls Add new task t…" at bounding box center [640, 219] width 318 height 19
click at [484, 385] on label "Send "New Task" email" at bounding box center [516, 382] width 71 height 9
click at [484, 378] on input "Send "New Task" email" at bounding box center [516, 378] width 71 height 0
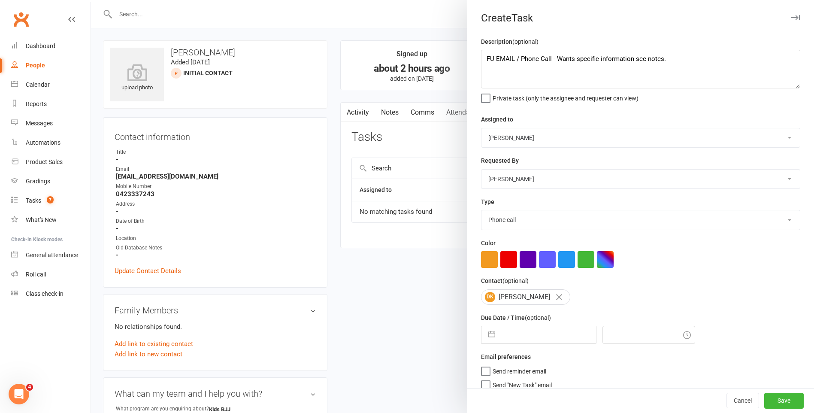
click at [521, 330] on input "text" at bounding box center [547, 334] width 97 height 17
select select "6"
select select "2025"
select select "7"
select select "2025"
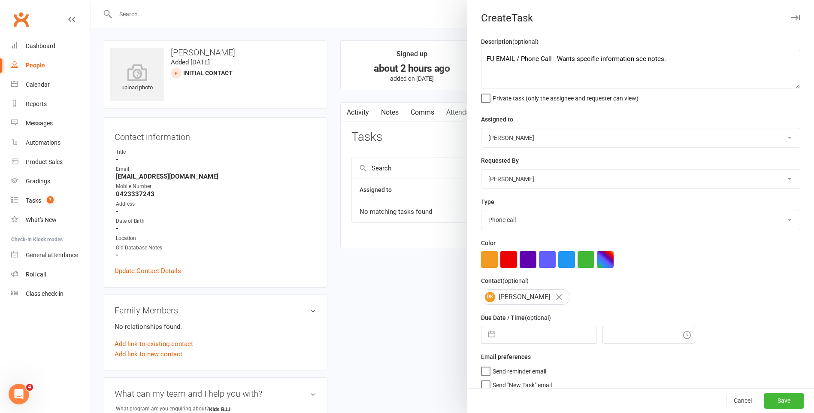
select select "8"
select select "2025"
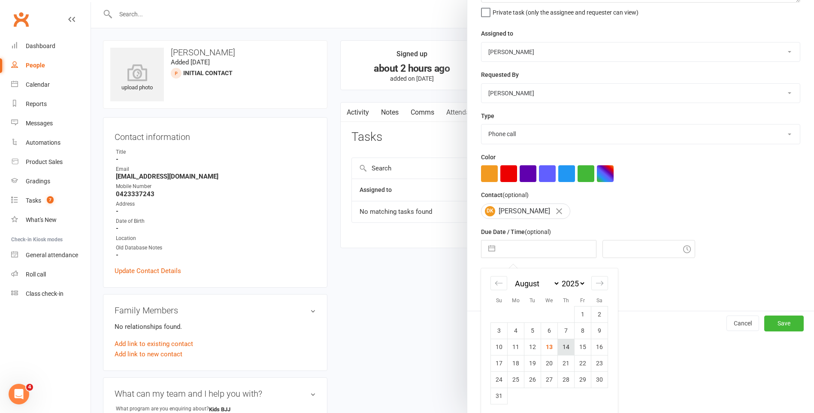
click at [560, 355] on td "14" at bounding box center [566, 347] width 17 height 16
type input "[DATE]"
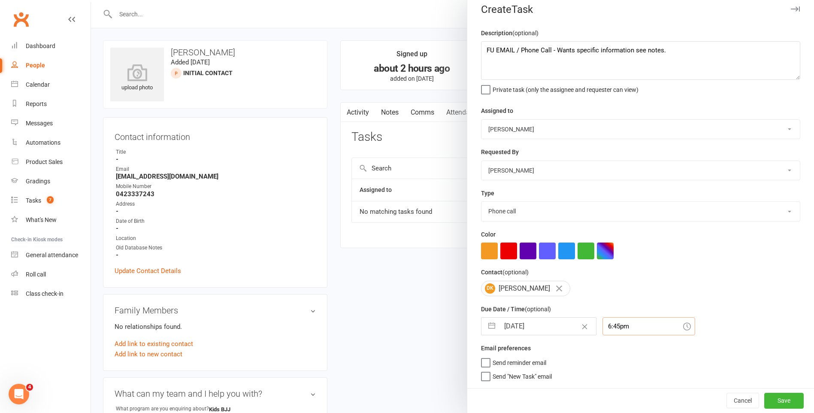
click at [628, 321] on input "6:45pm" at bounding box center [648, 326] width 93 height 18
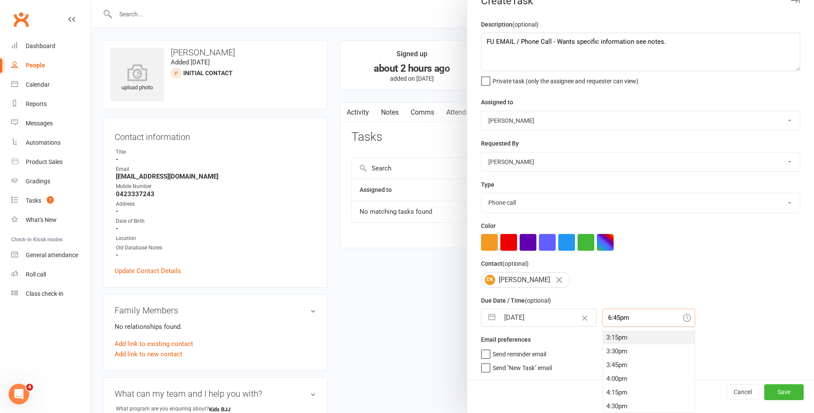
scroll to position [716, 0]
click at [632, 335] on div "1:00pm" at bounding box center [649, 333] width 92 height 14
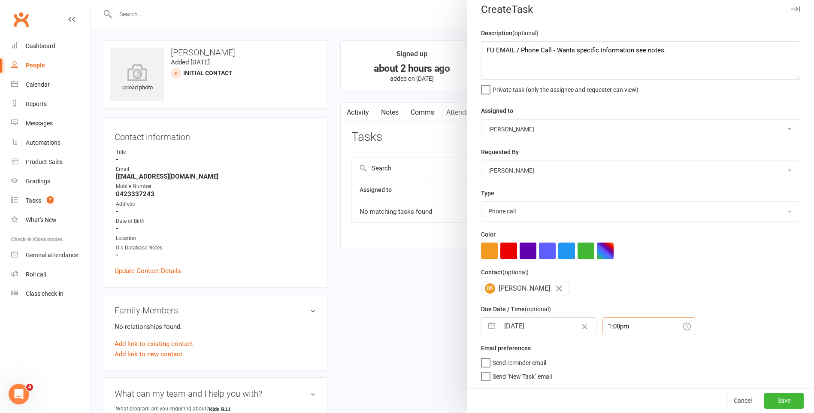
click at [614, 327] on input "1:00pm" at bounding box center [648, 326] width 93 height 18
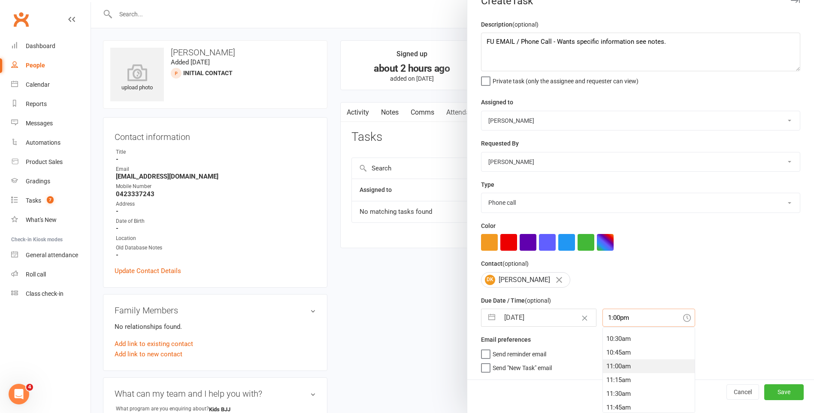
scroll to position [571, 0]
click at [622, 364] on div "11:00am" at bounding box center [649, 367] width 92 height 14
type input "11:00am"
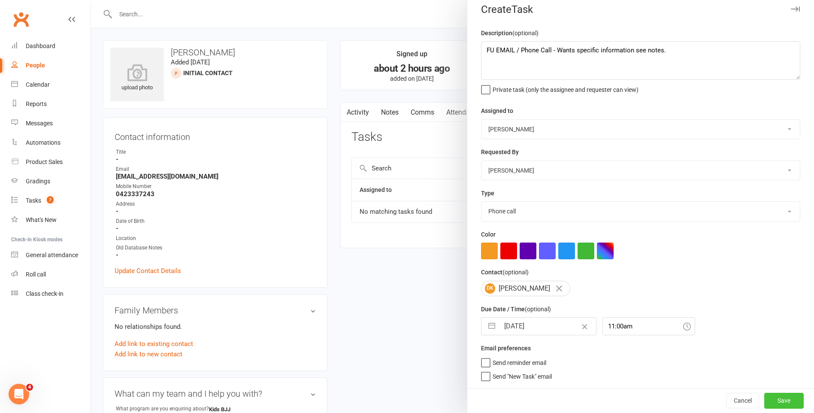
click at [764, 394] on button "Save" at bounding box center [783, 400] width 39 height 15
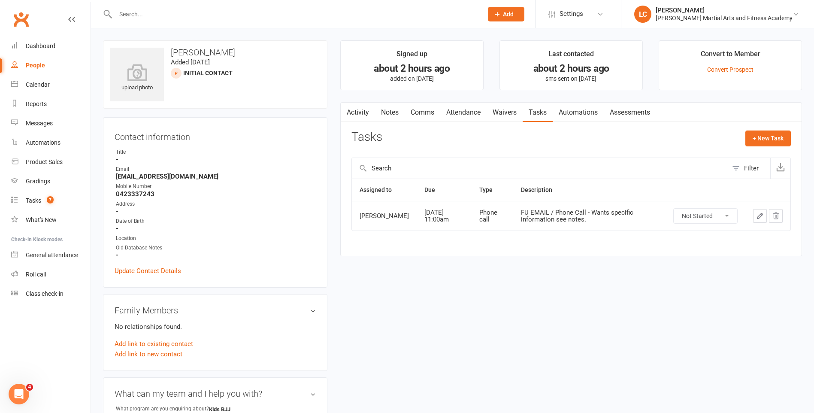
click at [195, 18] on input "text" at bounding box center [295, 14] width 364 height 12
paste input "[PERSON_NAME] <[EMAIL_ADDRESS][DOMAIN_NAME]>"
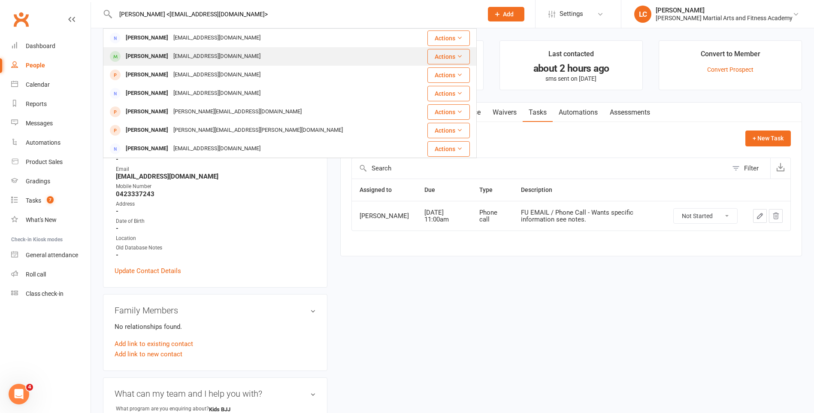
type input "[PERSON_NAME] <[EMAIL_ADDRESS][DOMAIN_NAME]>"
click at [143, 50] on div "[PERSON_NAME] [EMAIL_ADDRESS][DOMAIN_NAME]" at bounding box center [259, 57] width 310 height 18
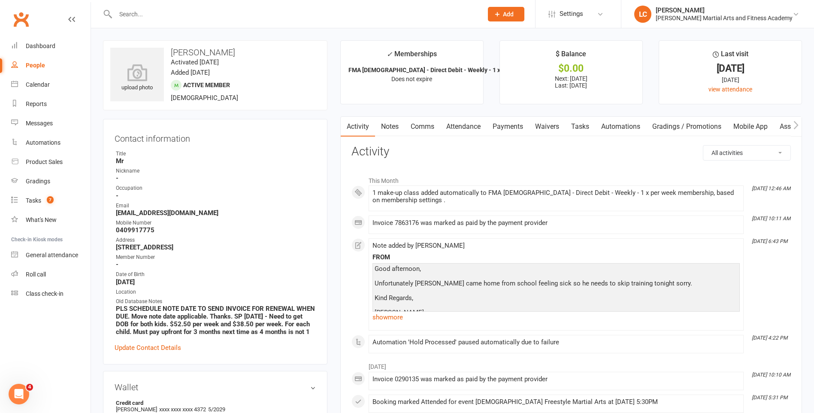
click at [463, 118] on link "Attendance" at bounding box center [463, 127] width 46 height 20
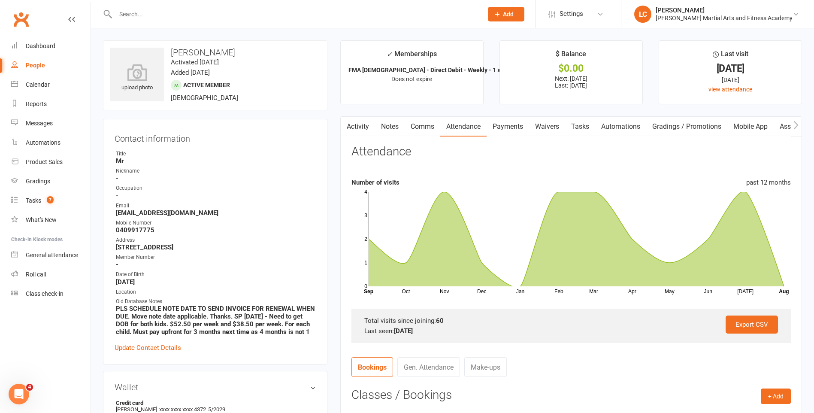
click at [392, 132] on link "Notes" at bounding box center [390, 127] width 30 height 20
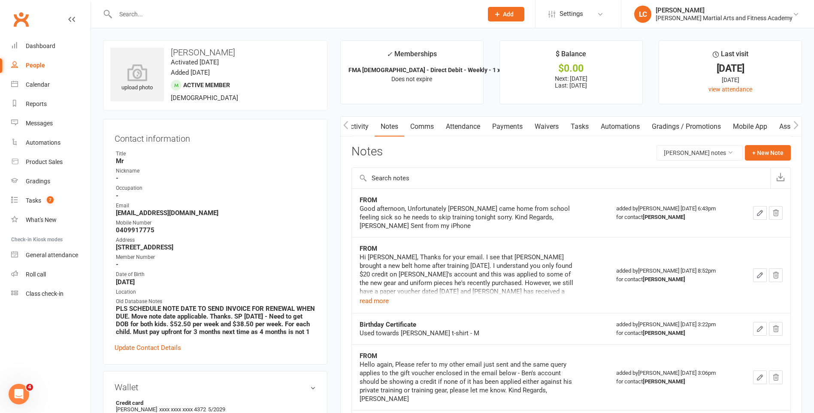
click at [762, 151] on button "+ New Note" at bounding box center [768, 152] width 46 height 15
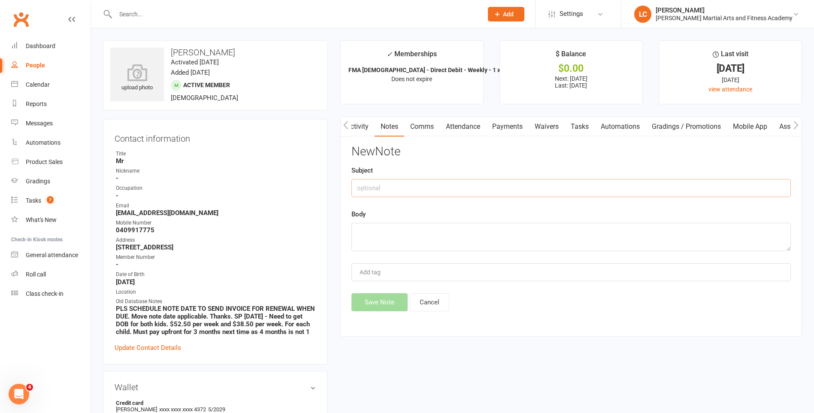
click at [369, 187] on input "text" at bounding box center [570, 188] width 439 height 18
type input "FROM"
click at [435, 239] on textarea at bounding box center [570, 237] width 439 height 28
paste textarea "Good afternoon, Unfortunately [PERSON_NAME] came home from school unwell again …"
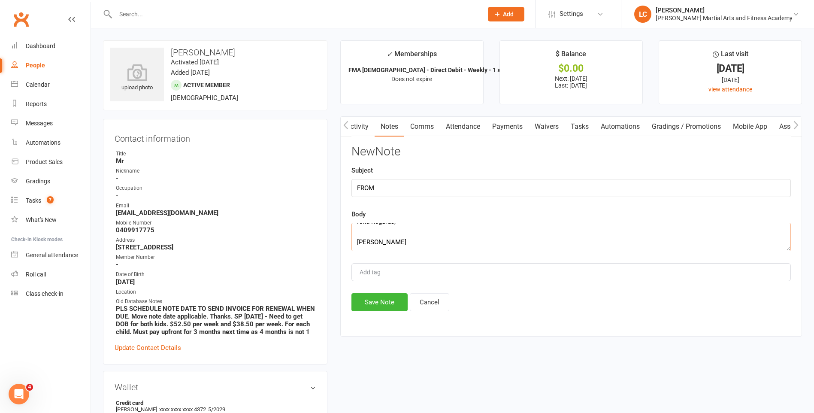
type textarea "Good afternoon, Unfortunately [PERSON_NAME] came home from school unwell again …"
click at [392, 313] on div "Activity Notes Comms Attendance Payments Waivers Tasks Automations Gradings / P…" at bounding box center [571, 226] width 462 height 220
click at [391, 296] on button "Save Note" at bounding box center [379, 302] width 56 height 18
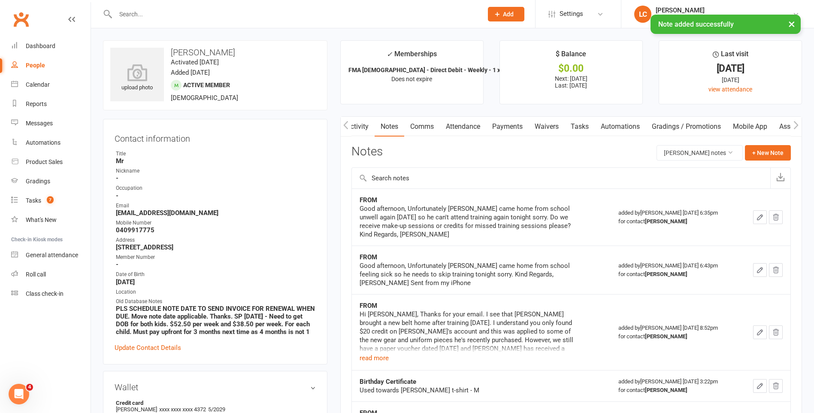
click at [416, 124] on link "Comms" at bounding box center [422, 127] width 36 height 20
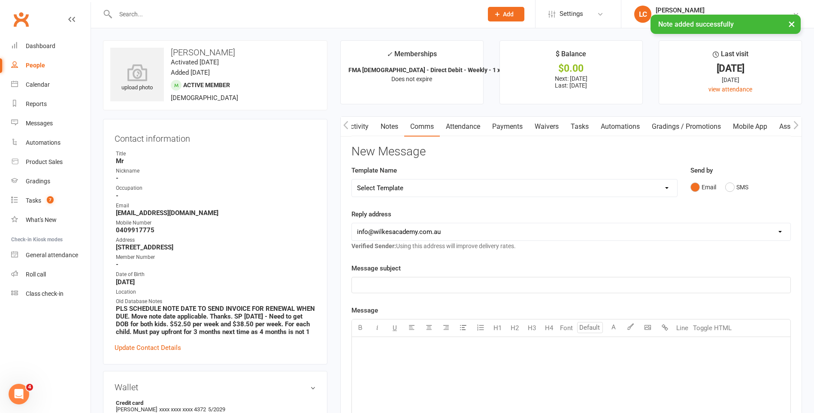
click at [466, 195] on select "Select Template [Email] Birthday Party Enquiry [Email] [DEMOGRAPHIC_DATA] Gradi…" at bounding box center [514, 187] width 325 height 17
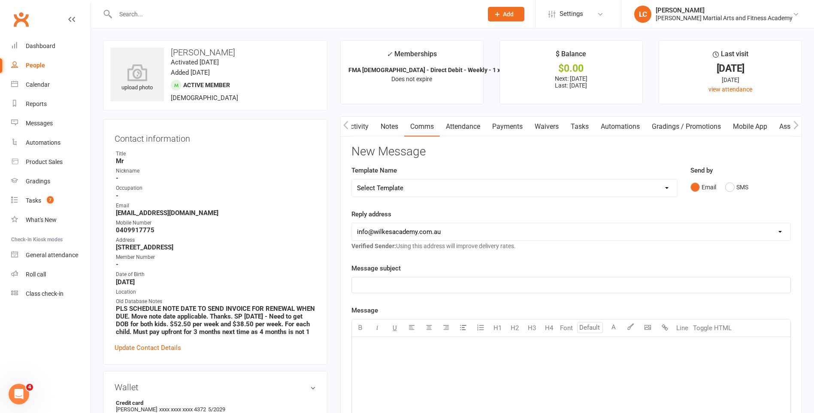
select select "40"
click at [352, 179] on select "Select Template [Email] Birthday Party Enquiry [Email] [DEMOGRAPHIC_DATA] Gradi…" at bounding box center [514, 187] width 325 height 17
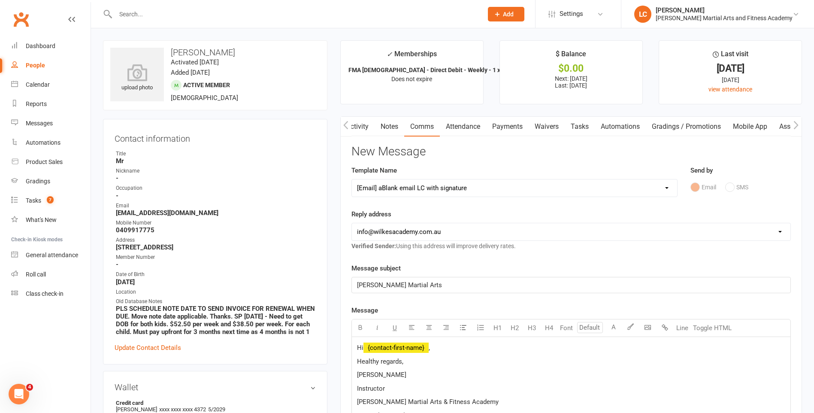
click at [463, 351] on p "Hi ﻿ {contact-first-name} ," at bounding box center [571, 347] width 428 height 10
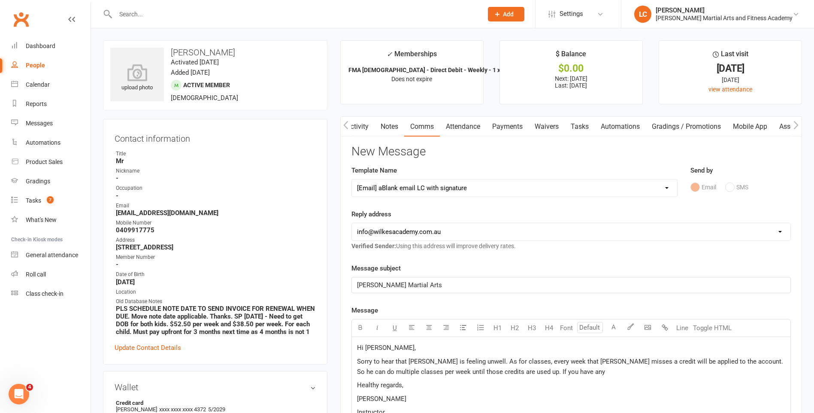
click at [469, 359] on span "Sorry to hear that [PERSON_NAME] is feeling unwell. As for classes, every week …" at bounding box center [571, 366] width 428 height 18
click at [653, 369] on p "Sorry to hear that [PERSON_NAME] is feeling unwell. Hopefully he's feeling bett…" at bounding box center [571, 366] width 428 height 21
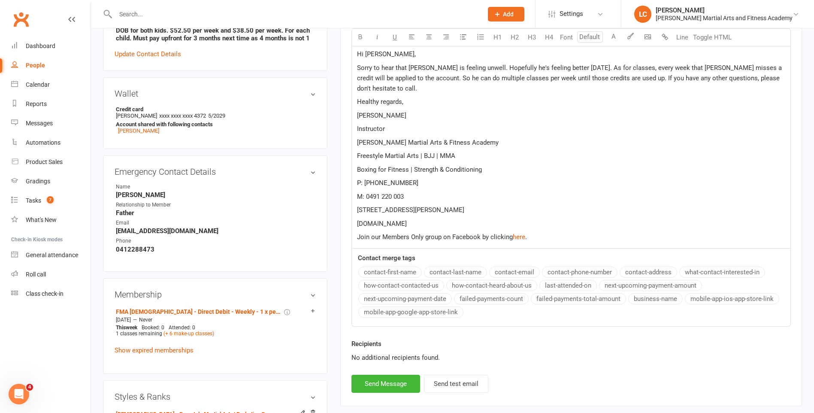
scroll to position [300, 0]
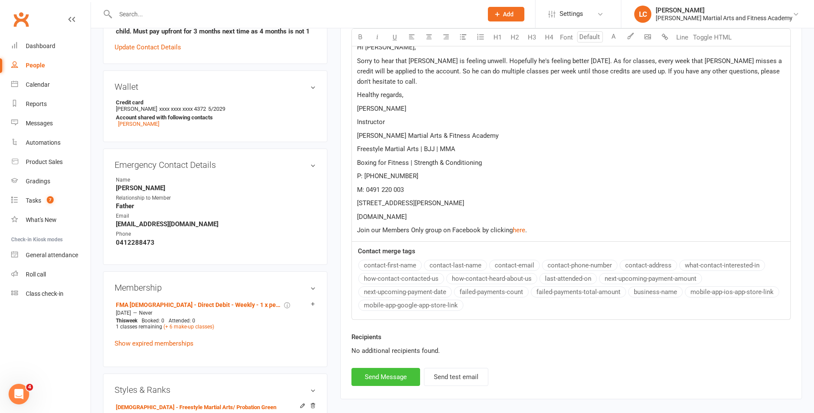
click at [387, 368] on button "Send Message" at bounding box center [385, 377] width 69 height 18
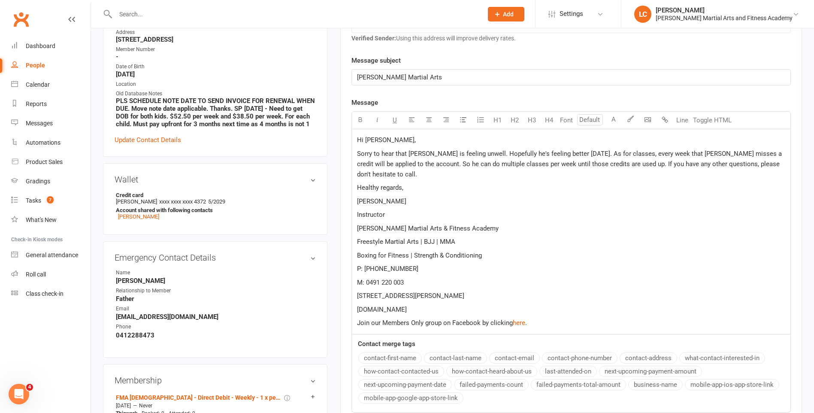
scroll to position [172, 0]
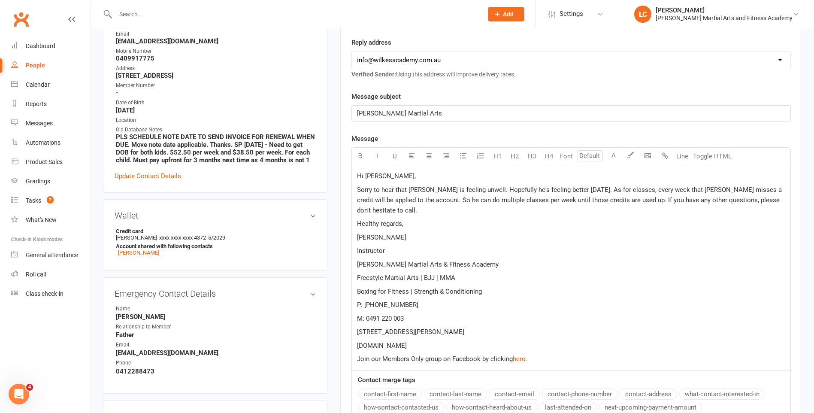
select select
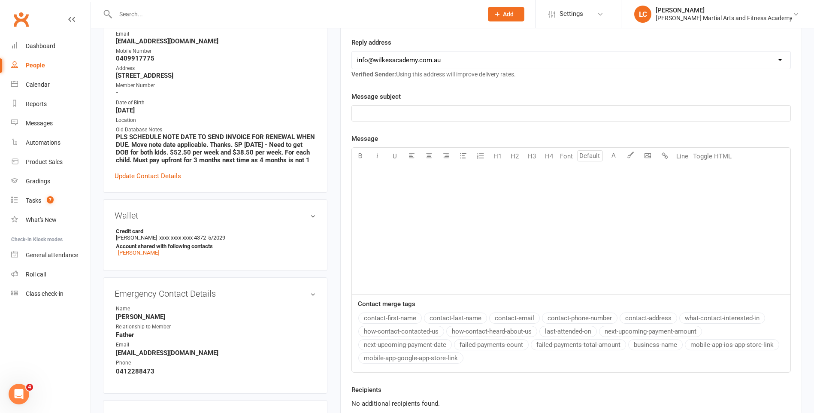
click at [213, 11] on input "text" at bounding box center [295, 14] width 364 height 12
paste input "[PERSON_NAME] <[PERSON_NAME][EMAIL_ADDRESS][DOMAIN_NAME]>"
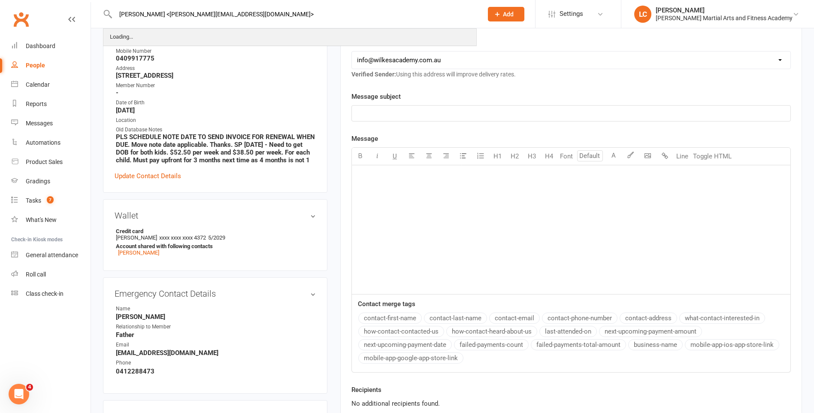
drag, startPoint x: 170, startPoint y: 12, endPoint x: 130, endPoint y: 34, distance: 45.9
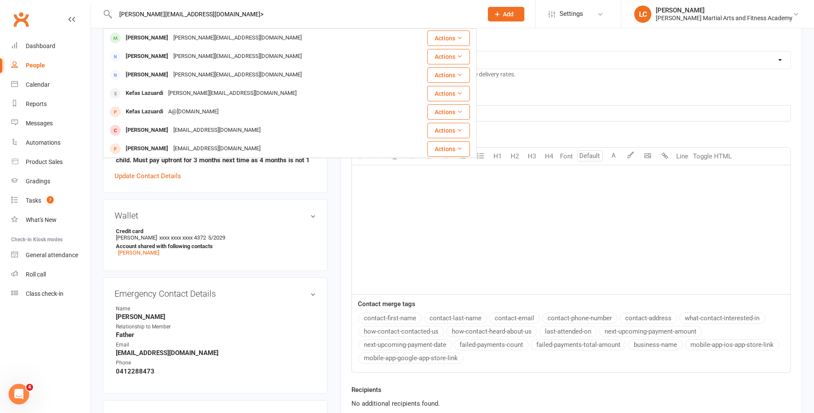
click at [271, 8] on input "[PERSON_NAME][EMAIL_ADDRESS][DOMAIN_NAME]>" at bounding box center [295, 14] width 364 height 12
type input "[PERSON_NAME][EMAIL_ADDRESS][DOMAIN_NAME]"
click at [256, 35] on div "[PERSON_NAME] [PERSON_NAME][EMAIL_ADDRESS][DOMAIN_NAME]" at bounding box center [254, 38] width 300 height 18
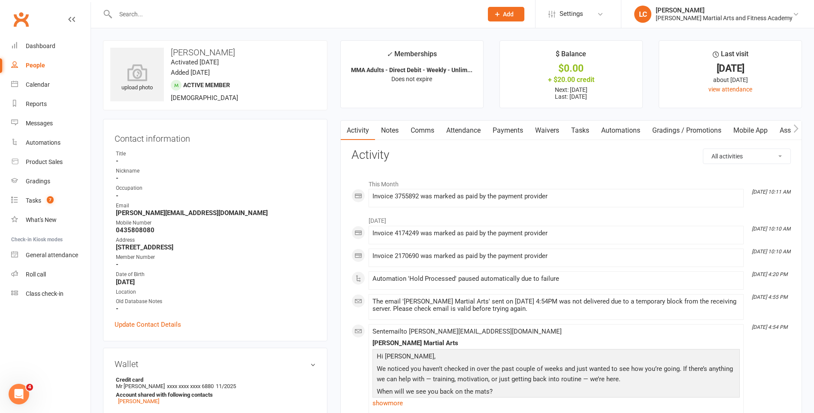
click at [396, 123] on link "Notes" at bounding box center [390, 131] width 30 height 20
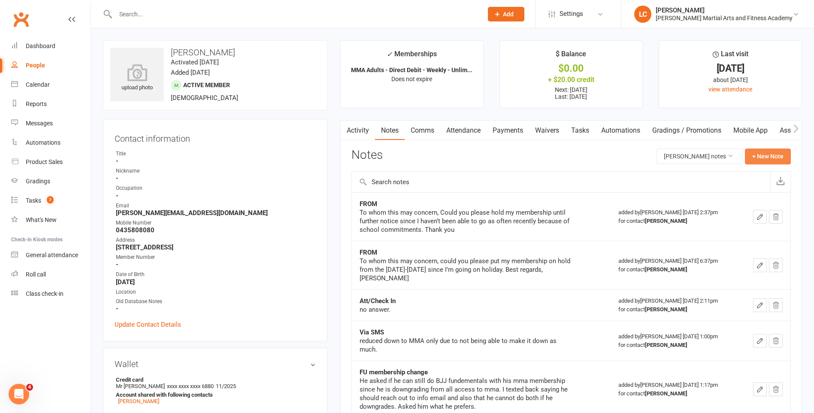
click at [768, 159] on button "+ New Note" at bounding box center [768, 155] width 46 height 15
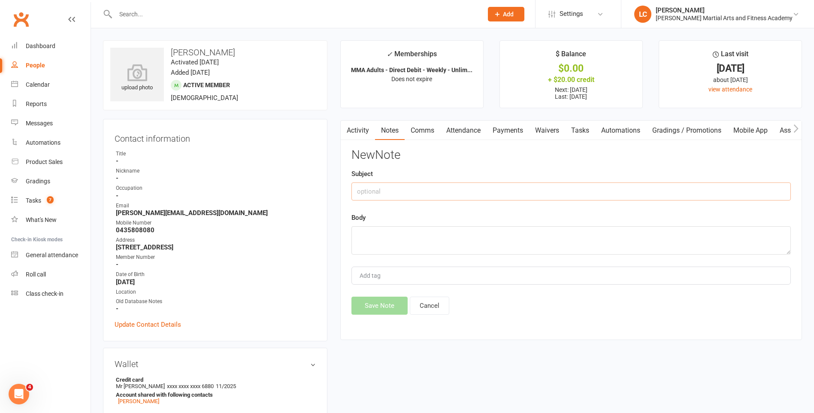
click at [381, 195] on input "text" at bounding box center [570, 191] width 439 height 18
type input "FROM"
drag, startPoint x: 487, startPoint y: 211, endPoint x: 467, endPoint y: 239, distance: 34.7
click at [484, 215] on div "New Note Subject FROM Body Add tag Save Note Cancel" at bounding box center [570, 231] width 439 height 166
click at [467, 239] on textarea at bounding box center [570, 240] width 439 height 28
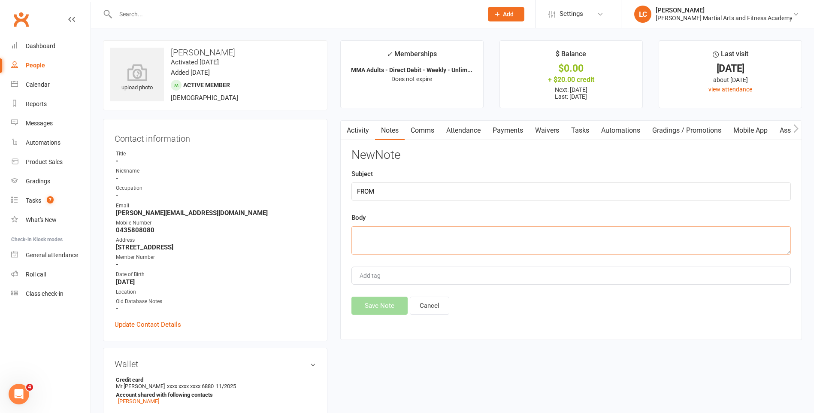
paste textarea "To whom this may concern, Can you please put [PERSON_NAME] membership on hold u…"
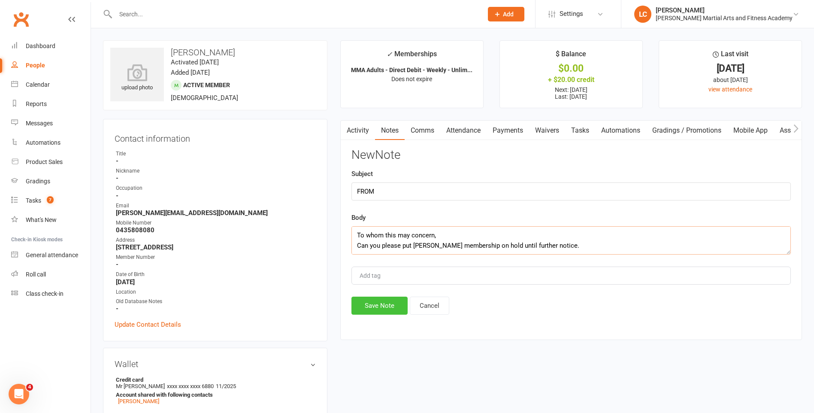
scroll to position [36, 0]
type textarea "To whom this may concern, Can you please put [PERSON_NAME] membership on hold u…"
click at [396, 309] on button "Save Note" at bounding box center [379, 305] width 56 height 18
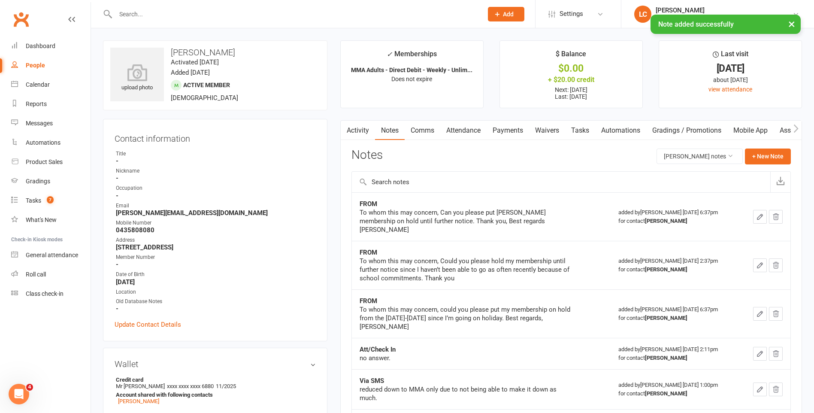
click at [427, 135] on link "Comms" at bounding box center [423, 131] width 36 height 20
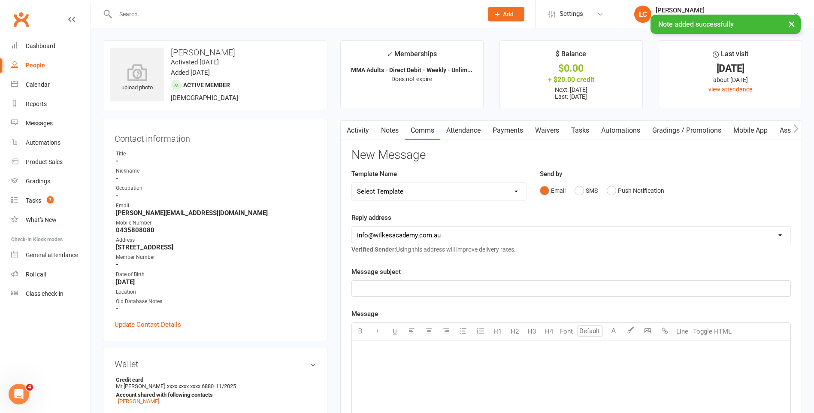
click at [290, 187] on div "Occupation" at bounding box center [216, 188] width 200 height 8
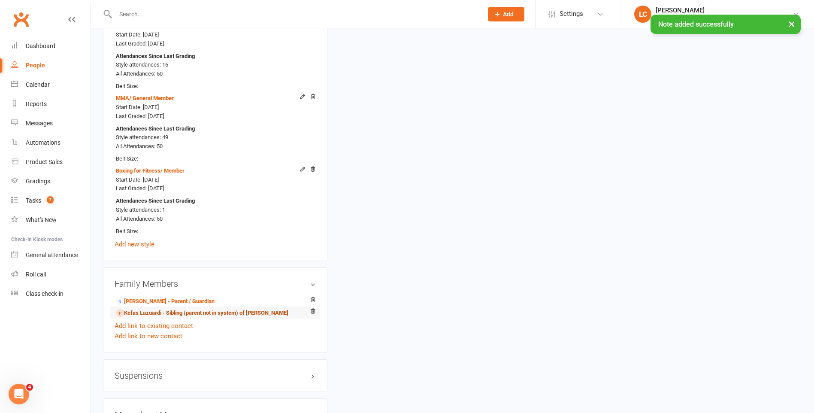
scroll to position [686, 0]
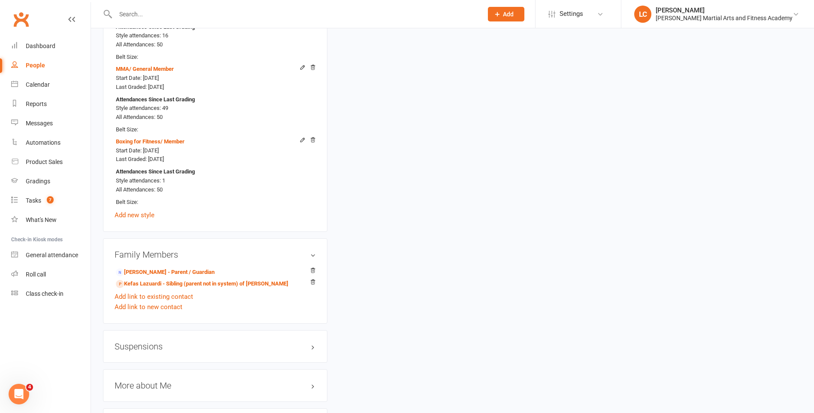
click at [165, 345] on h3 "Suspensions" at bounding box center [215, 346] width 201 height 9
click at [154, 384] on div "Show previous suspensions Add new suspension" at bounding box center [215, 370] width 201 height 27
drag, startPoint x: 154, startPoint y: 384, endPoint x: 149, endPoint y: 377, distance: 8.5
click at [149, 376] on link "Add new suspension" at bounding box center [144, 380] width 59 height 8
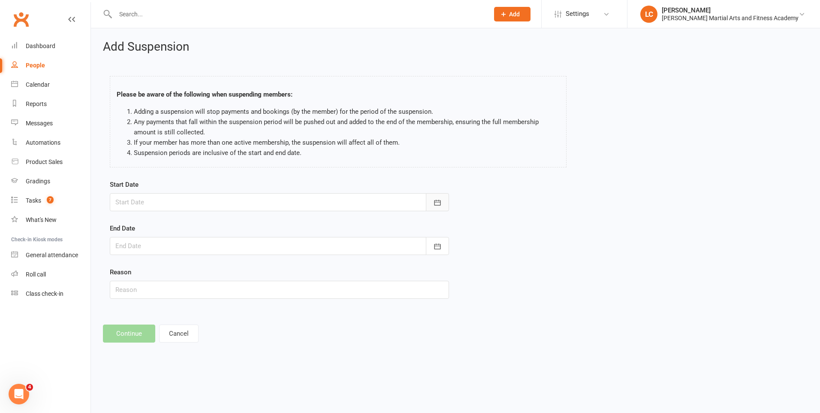
click at [436, 205] on icon "button" at bounding box center [437, 202] width 9 height 9
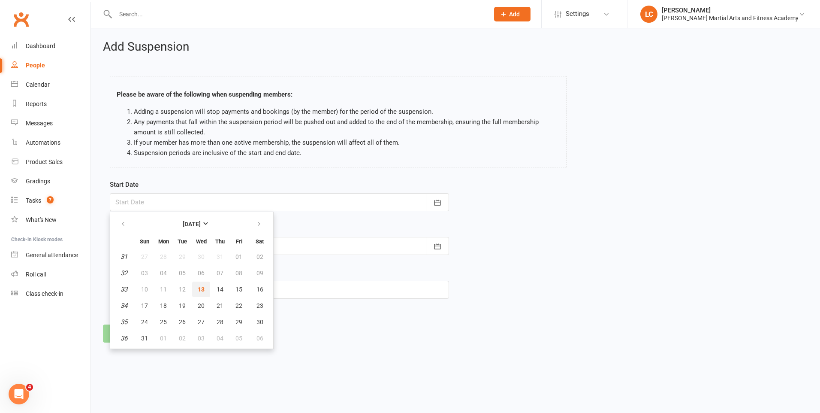
click at [202, 294] on button "13" at bounding box center [201, 288] width 18 height 15
type input "[DATE]"
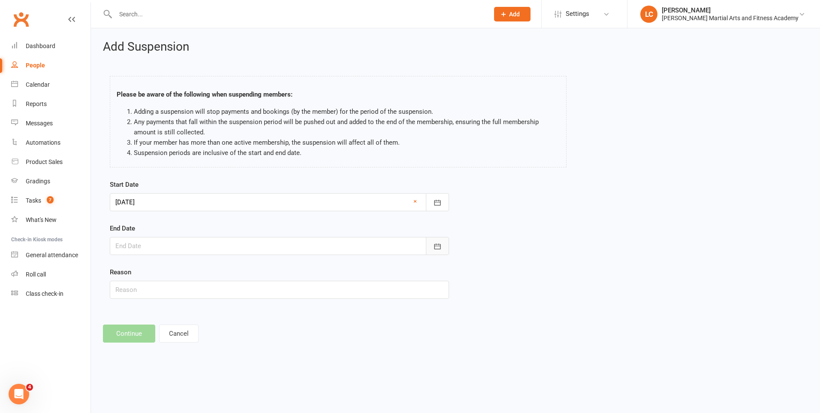
click at [442, 247] on button "button" at bounding box center [437, 246] width 23 height 18
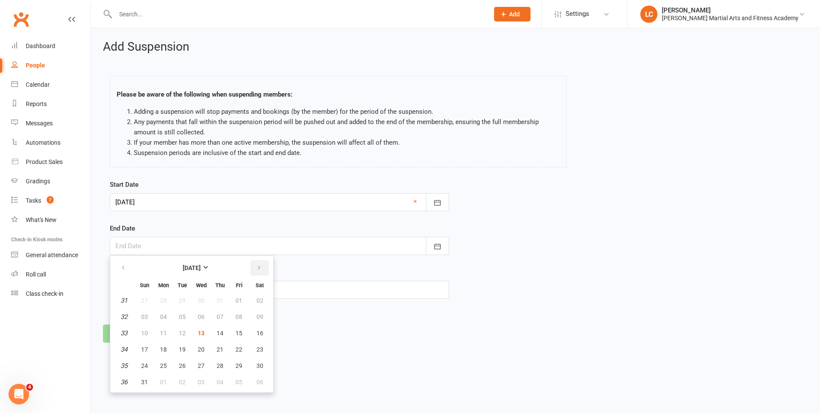
click at [261, 265] on icon "button" at bounding box center [259, 267] width 6 height 7
click at [143, 335] on span "14" at bounding box center [144, 332] width 7 height 7
type input "[DATE]"
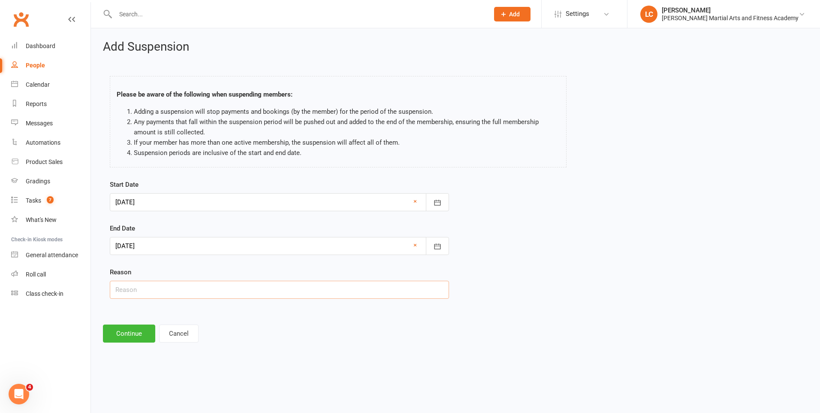
drag, startPoint x: 134, startPoint y: 280, endPoint x: 134, endPoint y: 295, distance: 15.0
click at [133, 281] on input "text" at bounding box center [279, 290] width 339 height 18
type input "AWAY"
click at [124, 334] on button "Continue" at bounding box center [129, 333] width 52 height 18
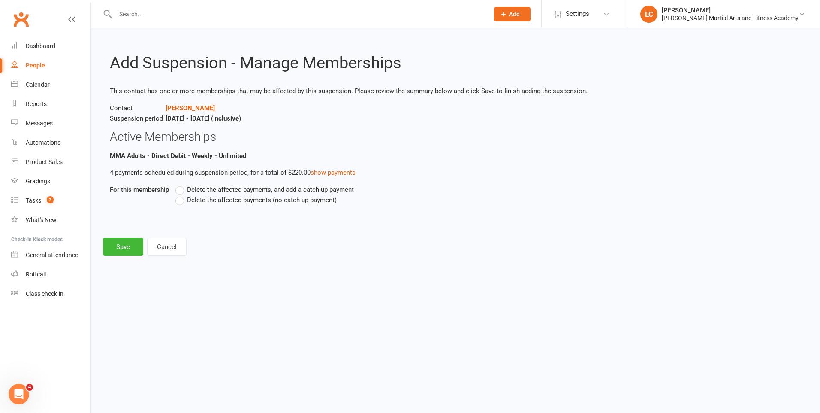
click at [185, 191] on label "Delete the affected payments, and add a catch-up payment" at bounding box center [264, 189] width 178 height 10
click at [181, 184] on input "Delete the affected payments, and add a catch-up payment" at bounding box center [178, 184] width 6 height 0
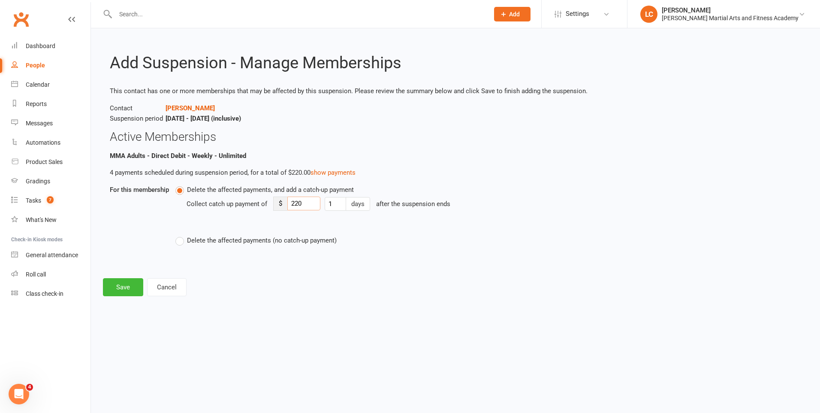
drag, startPoint x: 313, startPoint y: 204, endPoint x: 277, endPoint y: 206, distance: 36.1
click at [272, 205] on div "Collect catch up payment of $ 220 1 days after the suspension ends" at bounding box center [405, 210] width 437 height 30
type input "8"
click at [117, 285] on button "Save" at bounding box center [123, 287] width 40 height 18
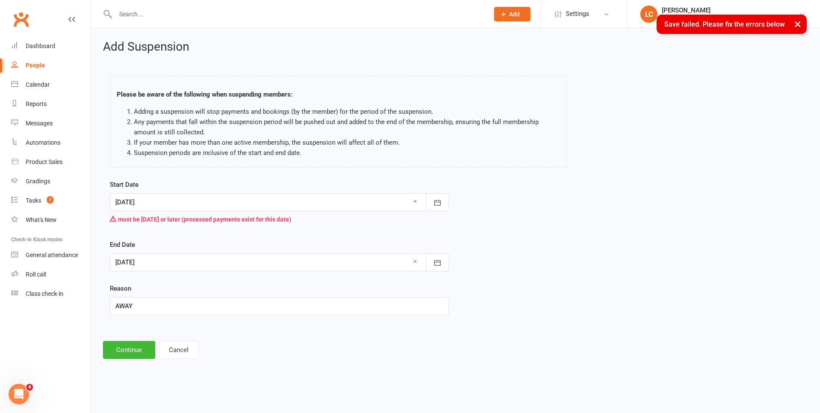
click at [337, 193] on div at bounding box center [279, 202] width 339 height 18
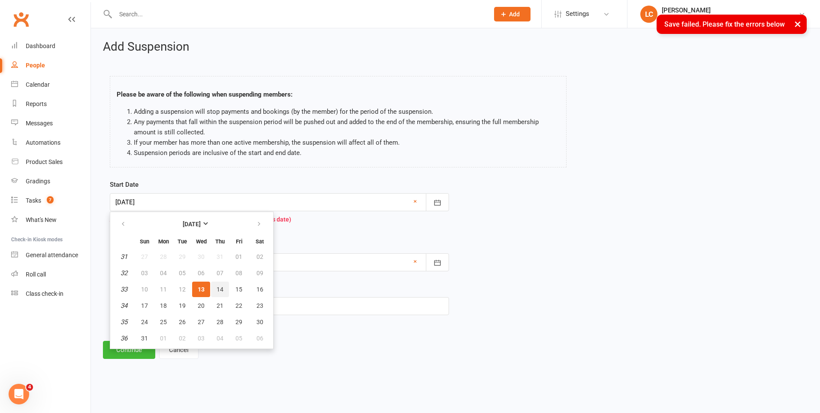
click at [218, 288] on span "14" at bounding box center [220, 289] width 7 height 7
type input "[DATE]"
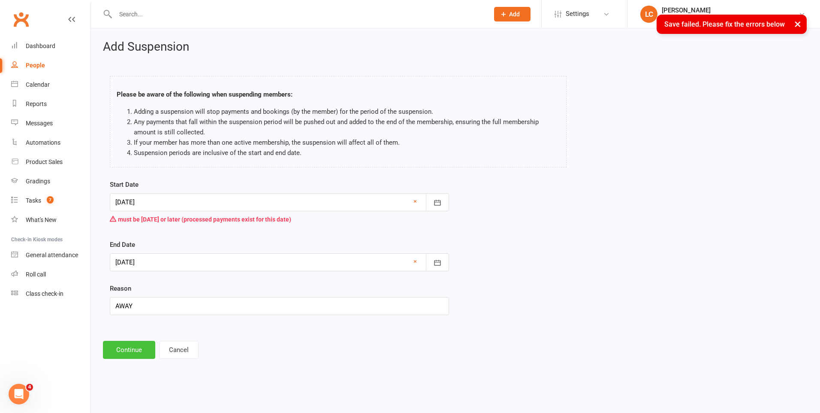
click at [122, 344] on button "Continue" at bounding box center [129, 350] width 52 height 18
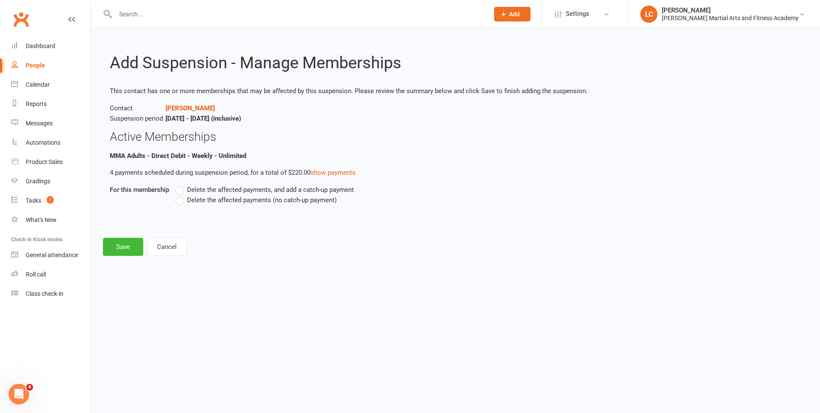
click at [185, 192] on label "Delete the affected payments, and add a catch-up payment" at bounding box center [264, 189] width 178 height 10
click at [181, 184] on input "Delete the affected payments, and add a catch-up payment" at bounding box center [178, 184] width 6 height 0
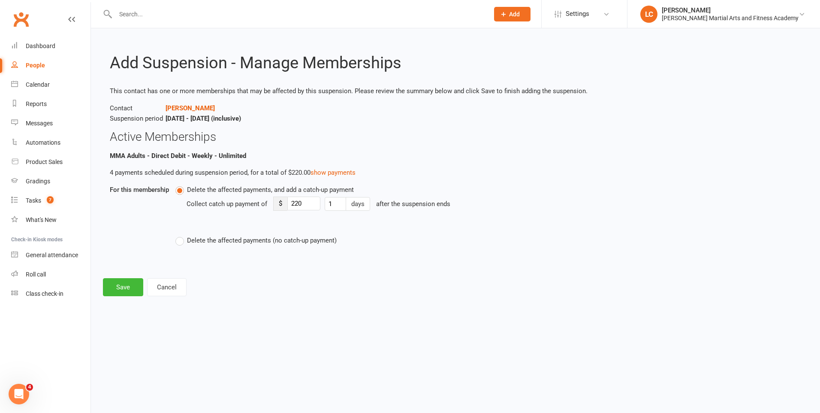
drag, startPoint x: 321, startPoint y: 195, endPoint x: 295, endPoint y: 202, distance: 26.8
click at [295, 202] on div "Delete the affected payments, and add a catch-up payment Collect catch up payme…" at bounding box center [399, 214] width 448 height 61
drag, startPoint x: 303, startPoint y: 207, endPoint x: 266, endPoint y: 212, distance: 37.3
click at [241, 209] on div "Collect catch up payment of $ 220 1 days after the suspension ends" at bounding box center [405, 210] width 437 height 30
type input "8"
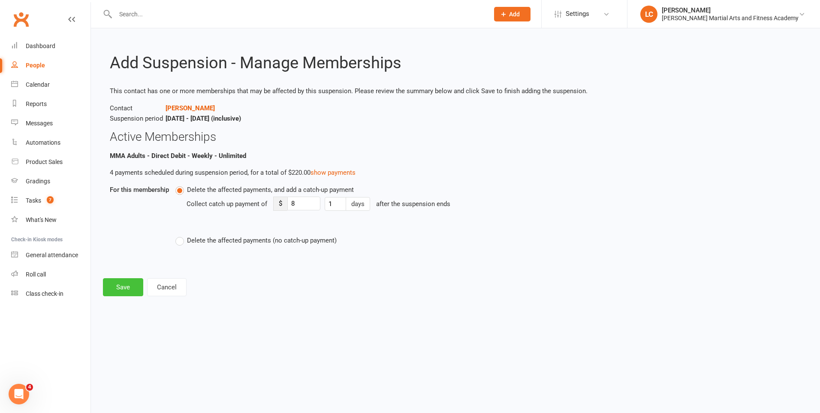
click at [114, 291] on button "Save" at bounding box center [123, 287] width 40 height 18
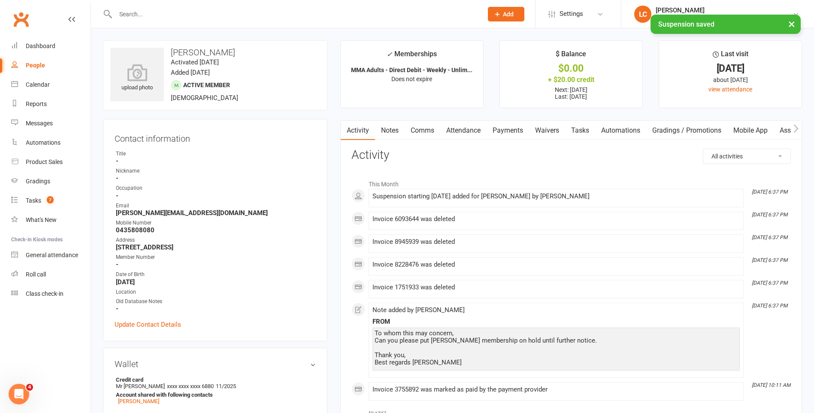
click at [516, 121] on link "Payments" at bounding box center [508, 131] width 42 height 20
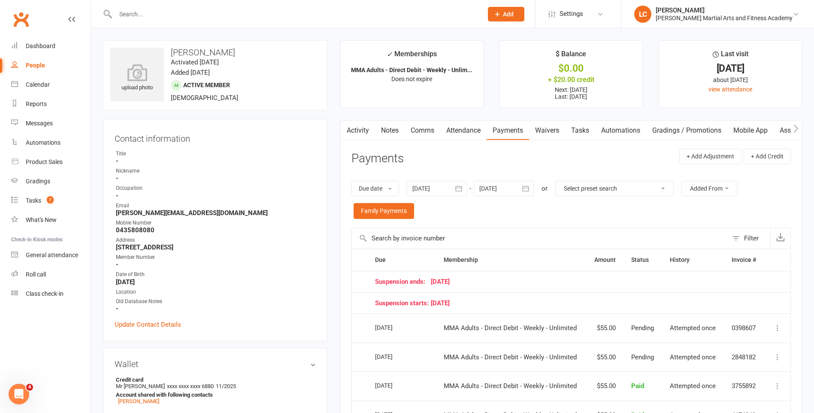
click at [502, 182] on div at bounding box center [504, 188] width 60 height 15
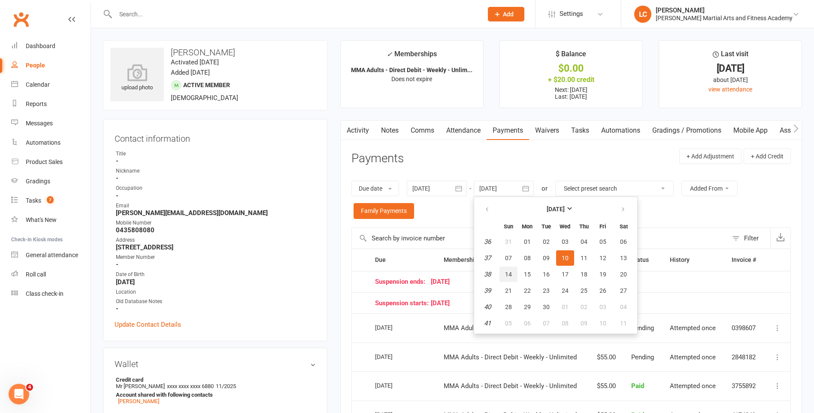
click at [512, 273] on span "14" at bounding box center [508, 274] width 7 height 7
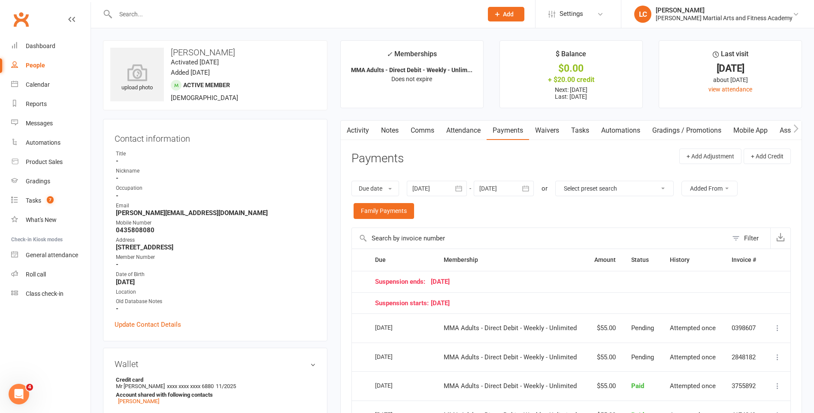
click at [500, 192] on div at bounding box center [504, 188] width 60 height 15
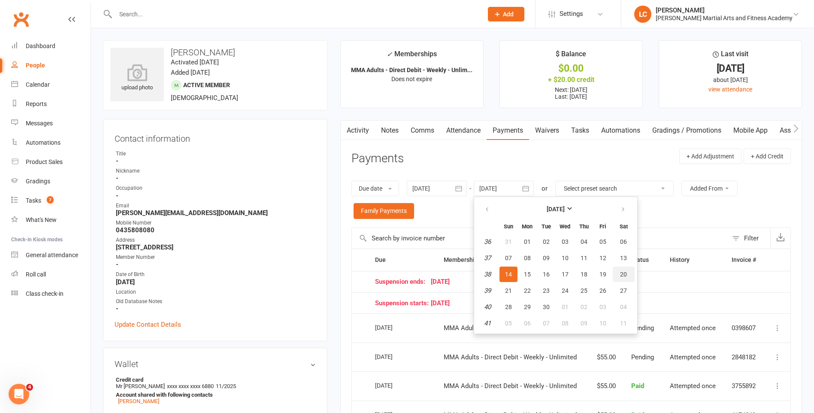
click at [629, 275] on button "20" at bounding box center [624, 273] width 22 height 15
type input "[DATE]"
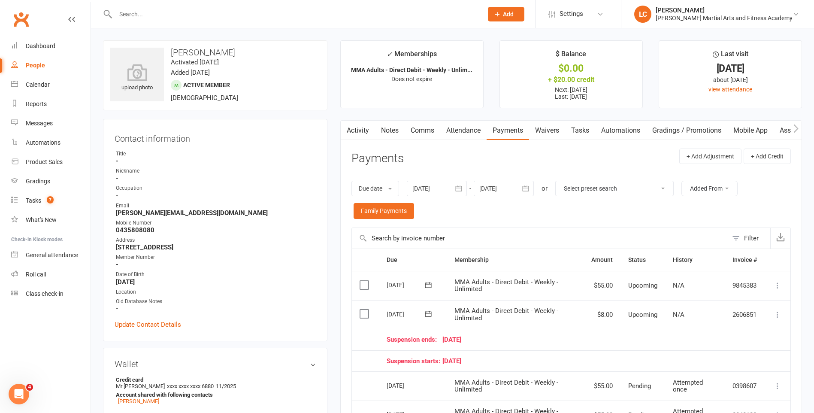
click at [776, 285] on icon at bounding box center [777, 285] width 9 height 9
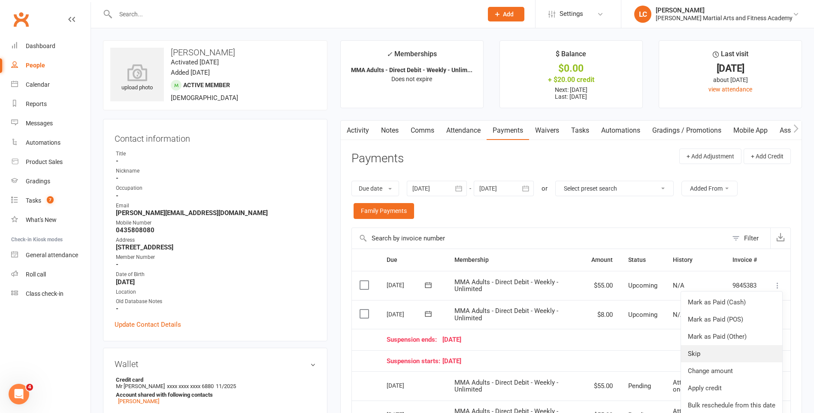
click at [709, 352] on link "Skip" at bounding box center [731, 353] width 101 height 17
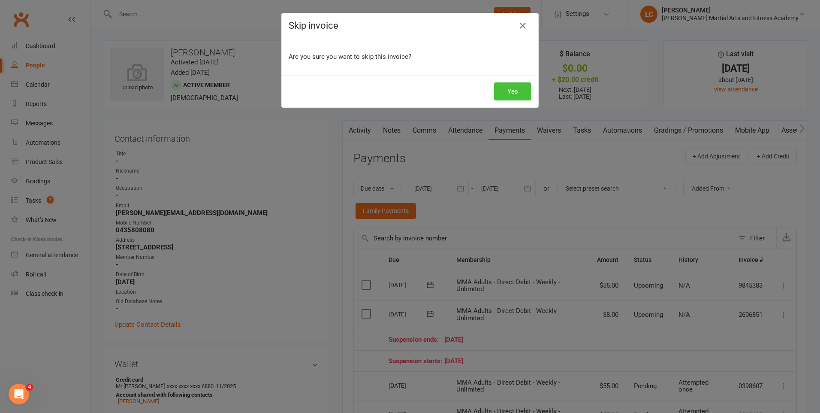
click at [503, 98] on button "Yes" at bounding box center [512, 91] width 37 height 18
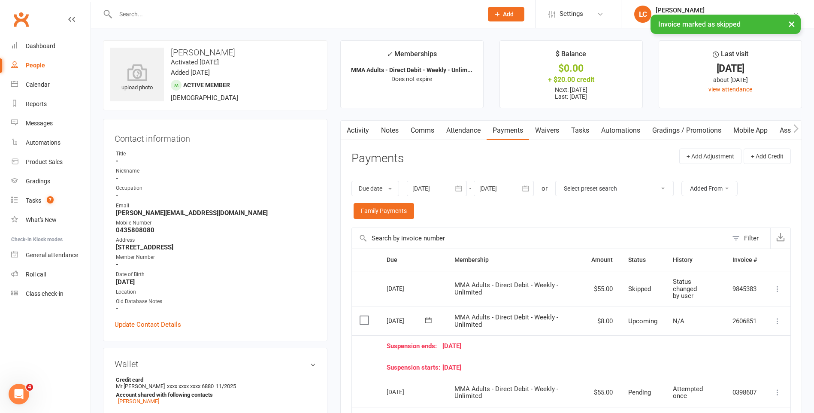
click at [423, 131] on link "Comms" at bounding box center [423, 131] width 36 height 20
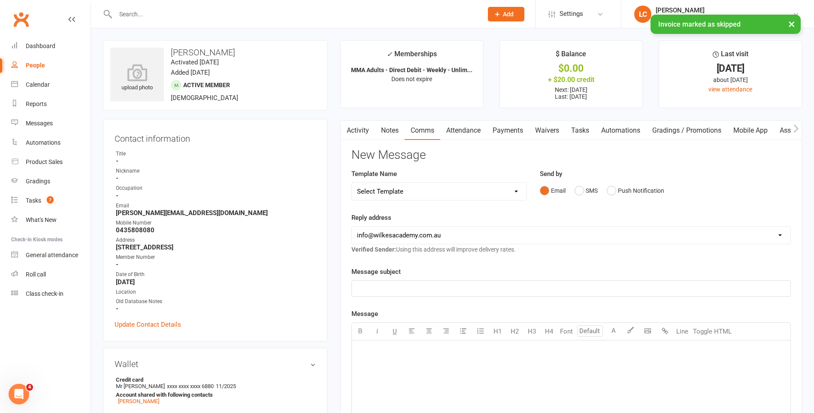
click at [422, 195] on select "Select Template [Email] Birthday Party Enquiry [Email] [DEMOGRAPHIC_DATA] Gradi…" at bounding box center [439, 191] width 175 height 17
select select "40"
click at [352, 183] on select "Select Template [Email] Birthday Party Enquiry [Email] [DEMOGRAPHIC_DATA] Gradi…" at bounding box center [439, 191] width 175 height 17
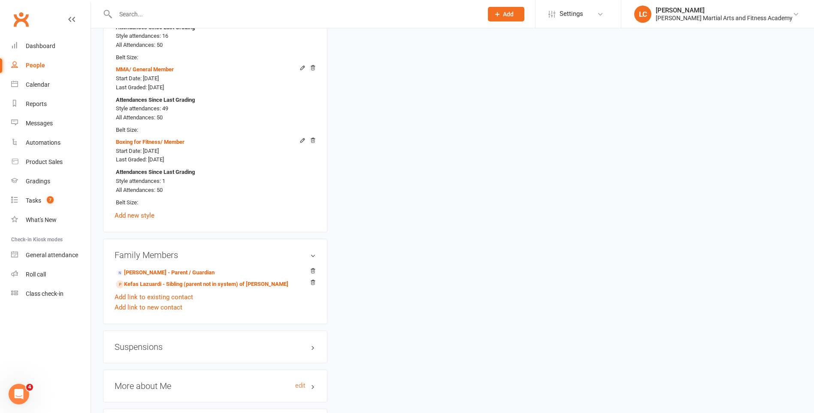
scroll to position [858, 0]
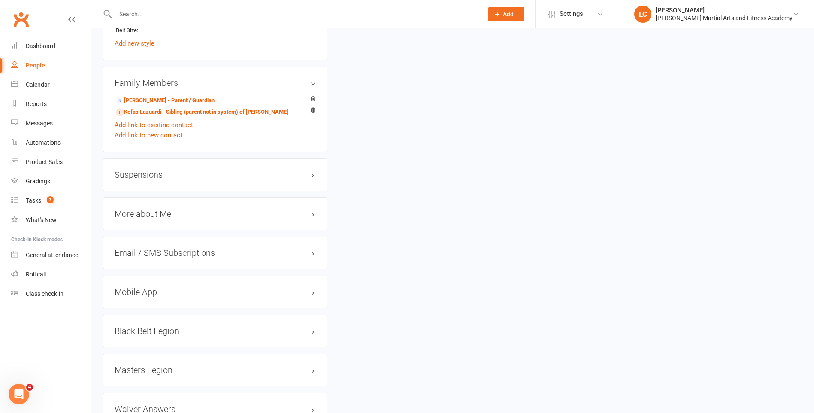
click at [127, 175] on h3 "Suspensions" at bounding box center [215, 174] width 201 height 9
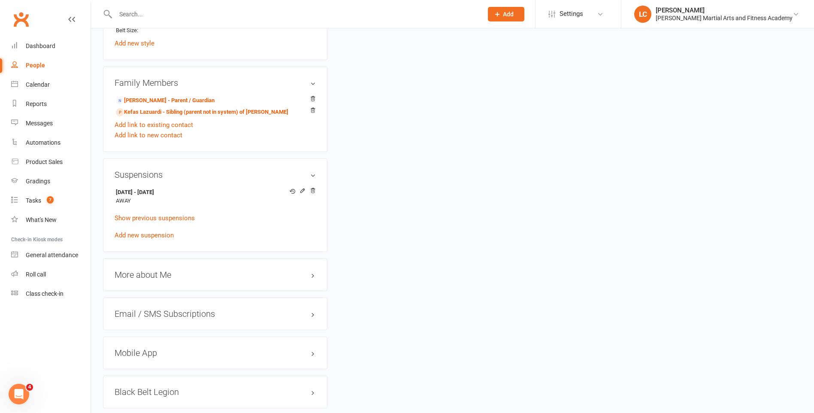
click at [130, 173] on h3 "Suspensions" at bounding box center [215, 174] width 201 height 9
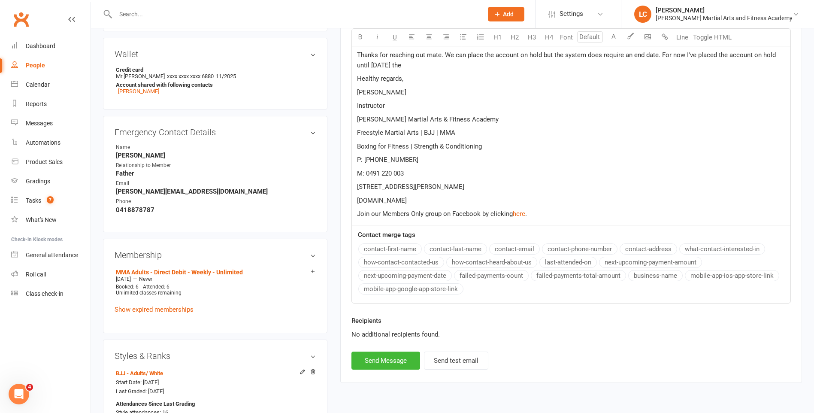
scroll to position [257, 0]
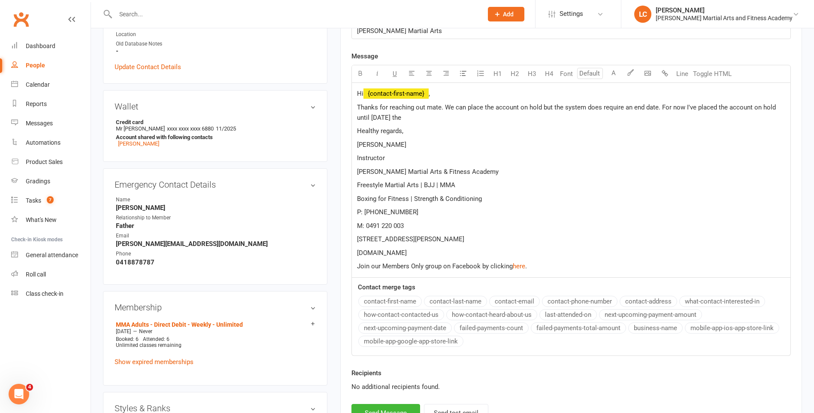
click at [409, 116] on p "Thanks for reaching out mate. We can place the account on hold but the system d…" at bounding box center [571, 112] width 428 height 21
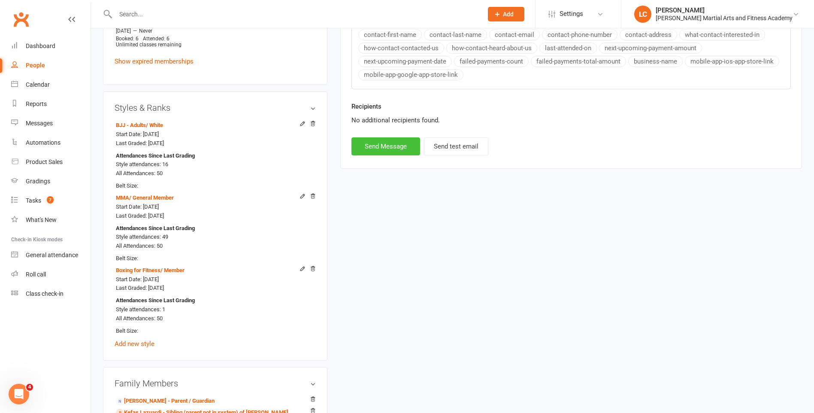
click at [384, 145] on button "Send Message" at bounding box center [385, 146] width 69 height 18
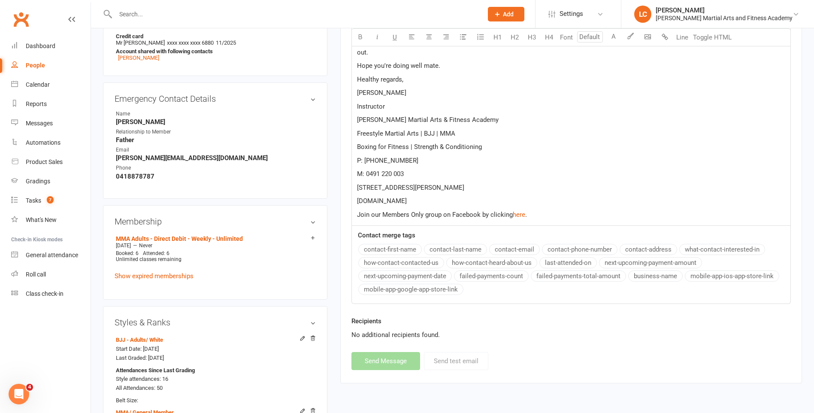
select select
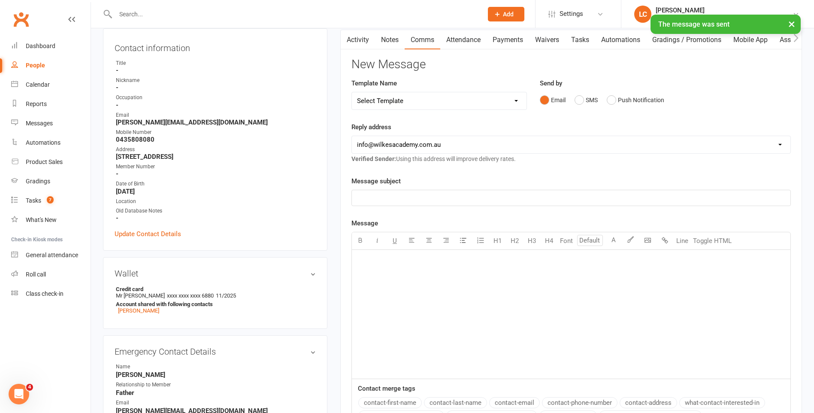
scroll to position [43, 0]
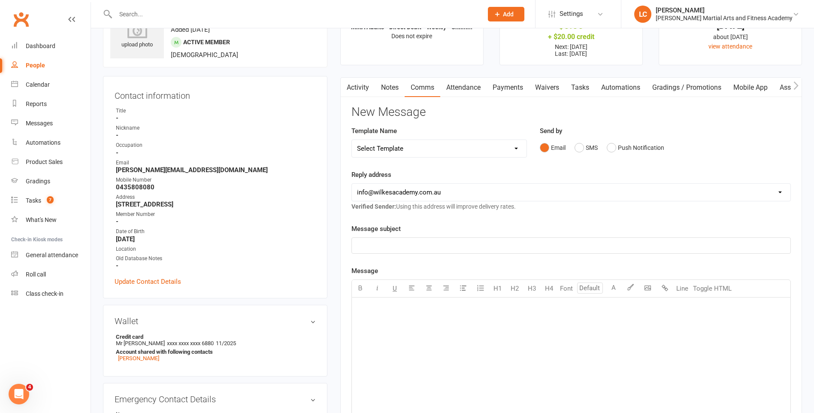
click at [195, 13] on input "text" at bounding box center [295, 14] width 364 height 12
paste input "[PERSON_NAME] <[EMAIL_ADDRESS][DOMAIN_NAME]>"
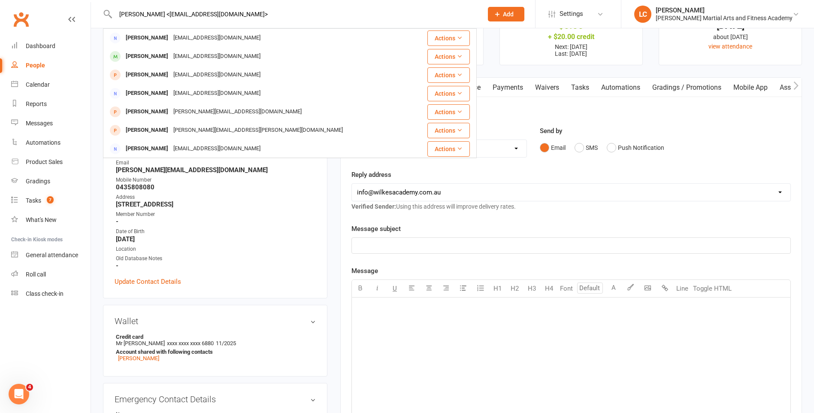
drag, startPoint x: 151, startPoint y: 12, endPoint x: -2, endPoint y: -1, distance: 153.7
click at [233, 13] on input "[EMAIL_ADDRESS][DOMAIN_NAME]>" at bounding box center [295, 14] width 364 height 12
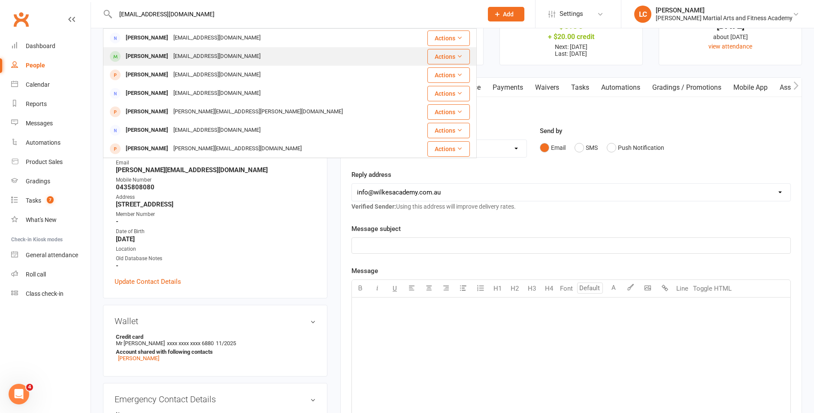
type input "[EMAIL_ADDRESS][DOMAIN_NAME]"
click at [187, 56] on div "[EMAIL_ADDRESS][DOMAIN_NAME]" at bounding box center [217, 56] width 92 height 12
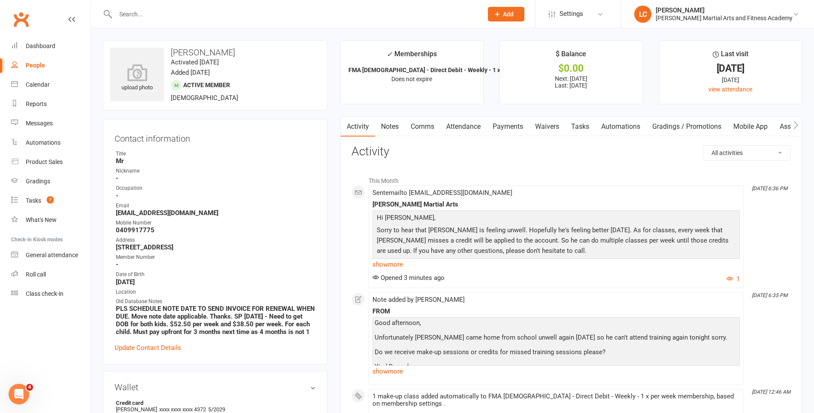
click at [389, 120] on link "Notes" at bounding box center [390, 127] width 30 height 20
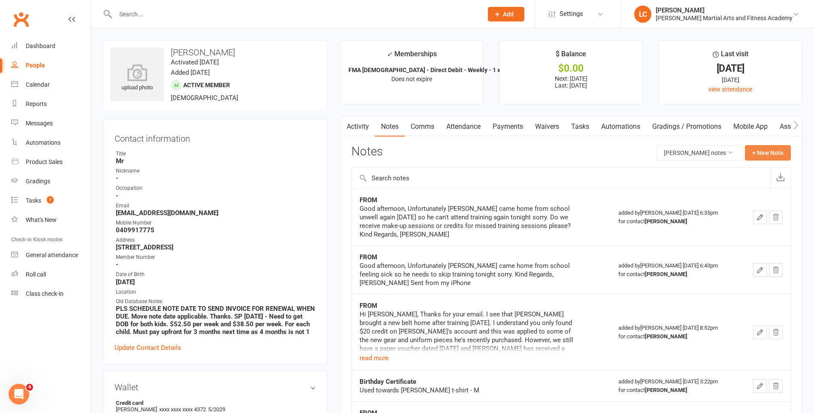
click at [776, 159] on button "+ New Note" at bounding box center [768, 152] width 46 height 15
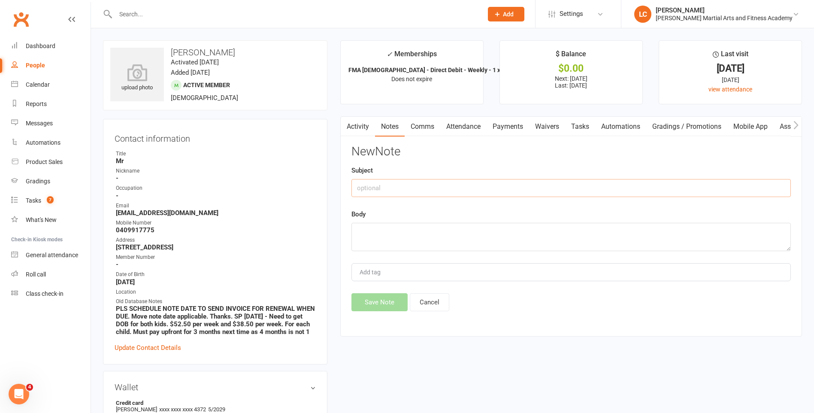
click at [470, 181] on input "text" at bounding box center [570, 188] width 439 height 18
type input "FROM"
click at [410, 233] on textarea at bounding box center [570, 237] width 439 height 28
paste textarea "Thanks [PERSON_NAME]. What are the other days and times for make-up classes ple…"
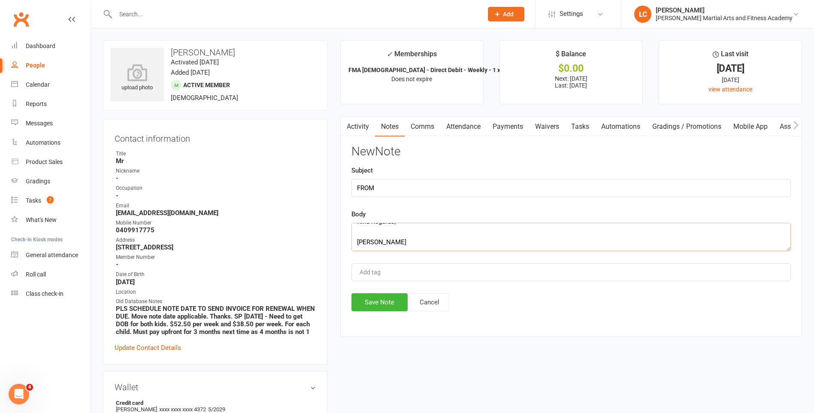
type textarea "Thanks [PERSON_NAME]. What are the other days and times for make-up classes ple…"
click at [381, 292] on div "New Note Subject FROM Body Thanks [PERSON_NAME]. What are the other days and ti…" at bounding box center [570, 228] width 439 height 166
click at [384, 301] on button "Save Note" at bounding box center [379, 302] width 56 height 18
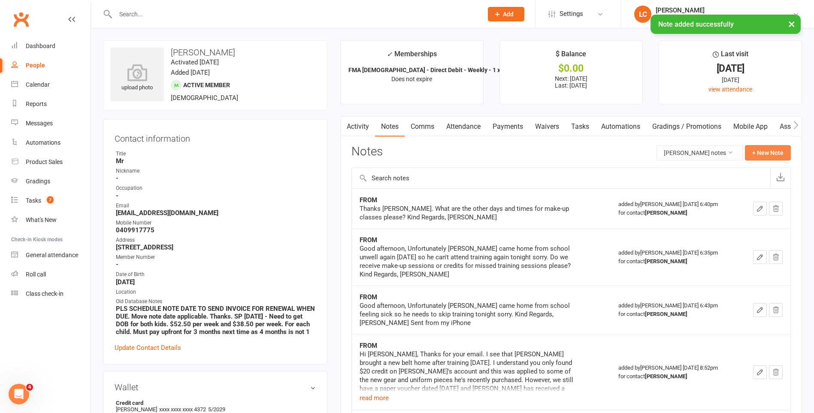
click at [774, 145] on button "+ New Note" at bounding box center [768, 152] width 46 height 15
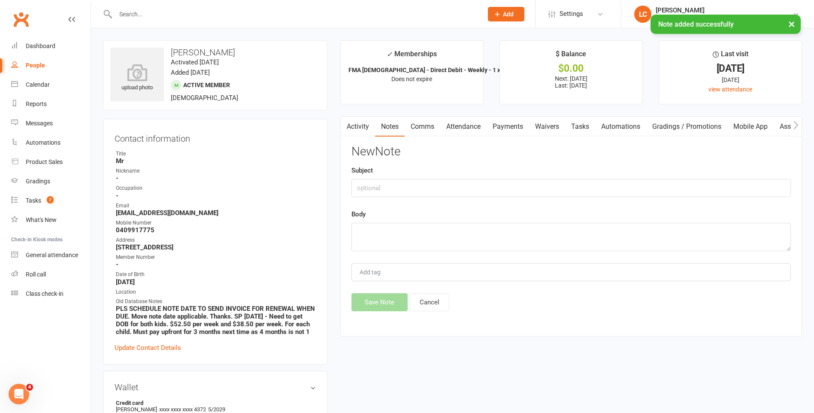
click at [421, 127] on link "Comms" at bounding box center [423, 127] width 36 height 20
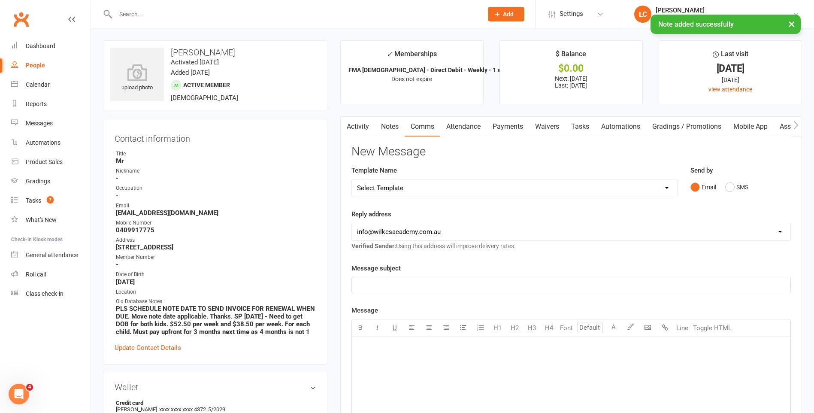
click at [393, 178] on div "Template Name Select Template [Email] Birthday Party Enquiry [Email] [DEMOGRAPH…" at bounding box center [514, 181] width 326 height 32
click at [393, 182] on div "Template Name Select Template [Email] Birthday Party Enquiry [Email] [DEMOGRAPH…" at bounding box center [514, 181] width 326 height 32
click at [394, 183] on select "Select Template [Email] Birthday Party Enquiry [Email] [DEMOGRAPHIC_DATA] Gradi…" at bounding box center [514, 187] width 325 height 17
select select "40"
click at [352, 179] on select "Select Template [Email] Birthday Party Enquiry [Email] [DEMOGRAPHIC_DATA] Gradi…" at bounding box center [514, 187] width 325 height 17
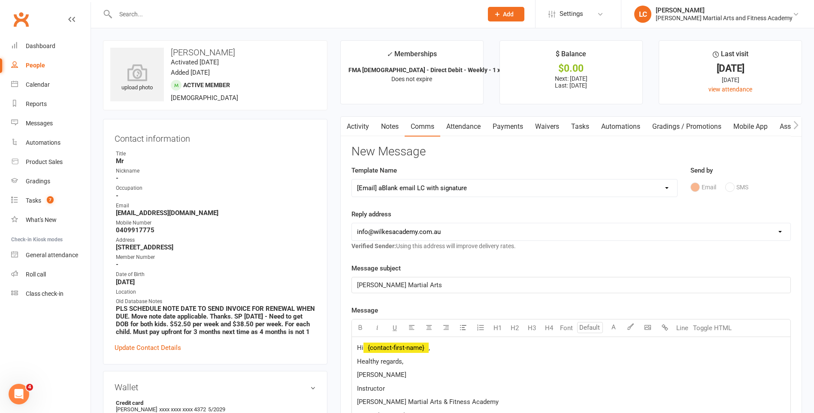
click at [437, 345] on p "Hi ﻿ {contact-first-name} ," at bounding box center [571, 347] width 428 height 10
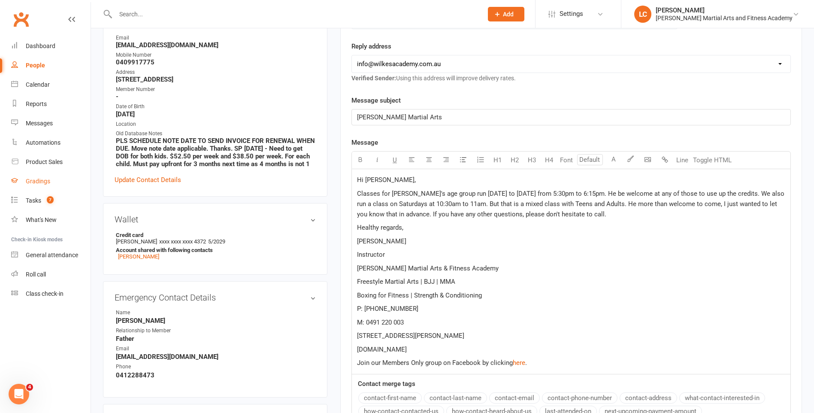
scroll to position [300, 0]
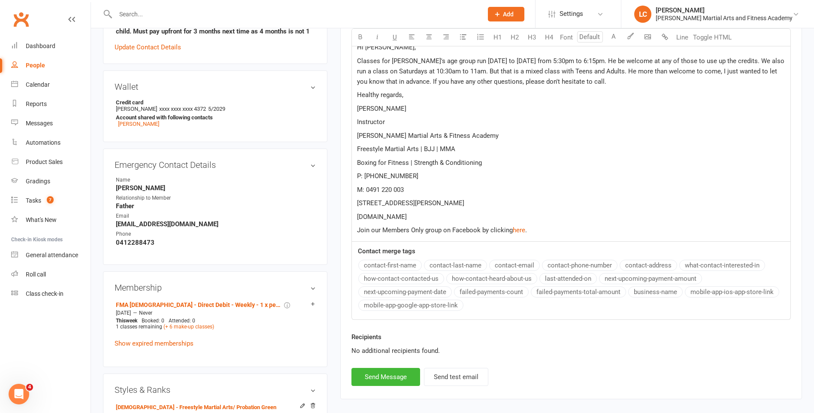
click at [402, 365] on div "Recipients No additional recipients found." at bounding box center [571, 350] width 452 height 36
click at [398, 368] on div "Recipients No additional recipients found." at bounding box center [571, 350] width 452 height 36
drag, startPoint x: 398, startPoint y: 368, endPoint x: 395, endPoint y: 372, distance: 5.4
click at [395, 372] on button "Send Message" at bounding box center [385, 377] width 69 height 18
select select
